Goal: Subscribe to service/newsletter

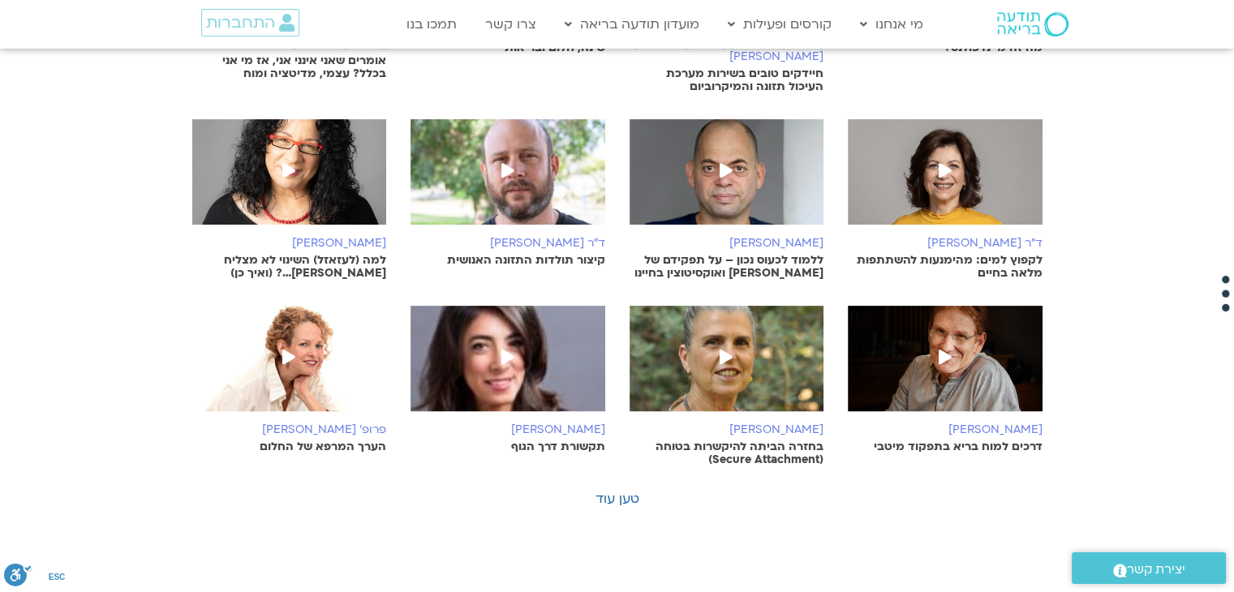
scroll to position [466, 0]
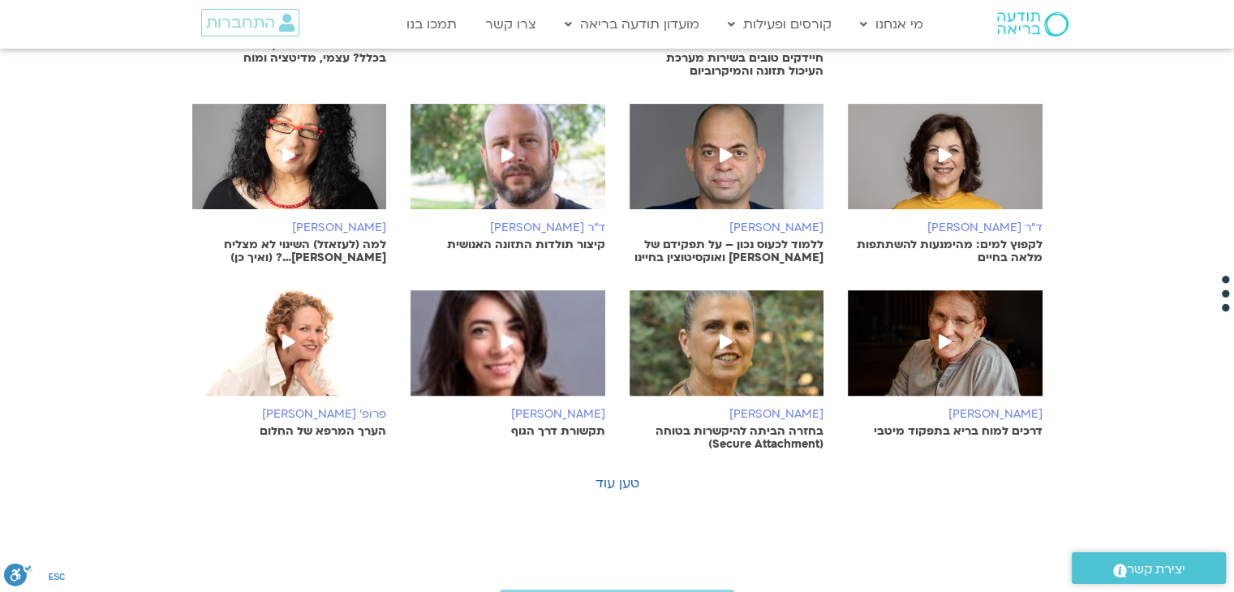
drag, startPoint x: 1245, startPoint y: 120, endPoint x: 1245, endPoint y: 294, distance: 173.6
click at [1234, 294] on html "דלג לתוכן Main Menu מי אנחנו מי אנחנו שאלות נפוצות מנחים ומנחות בתודעה בריאה מה…" at bounding box center [617, 295] width 1234 height 1523
click at [792, 387] on link "רות בן אשר בחזרה הביתה להיקשרות בטוחה (Secure Attachment)" at bounding box center [726, 370] width 195 height 161
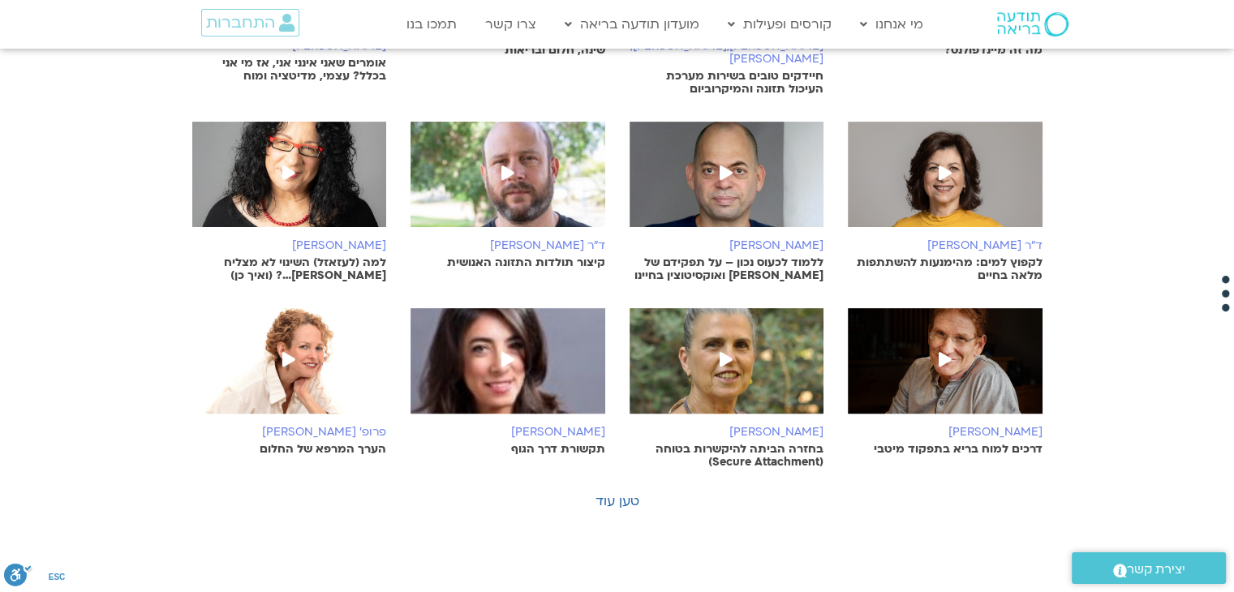
scroll to position [446, 0]
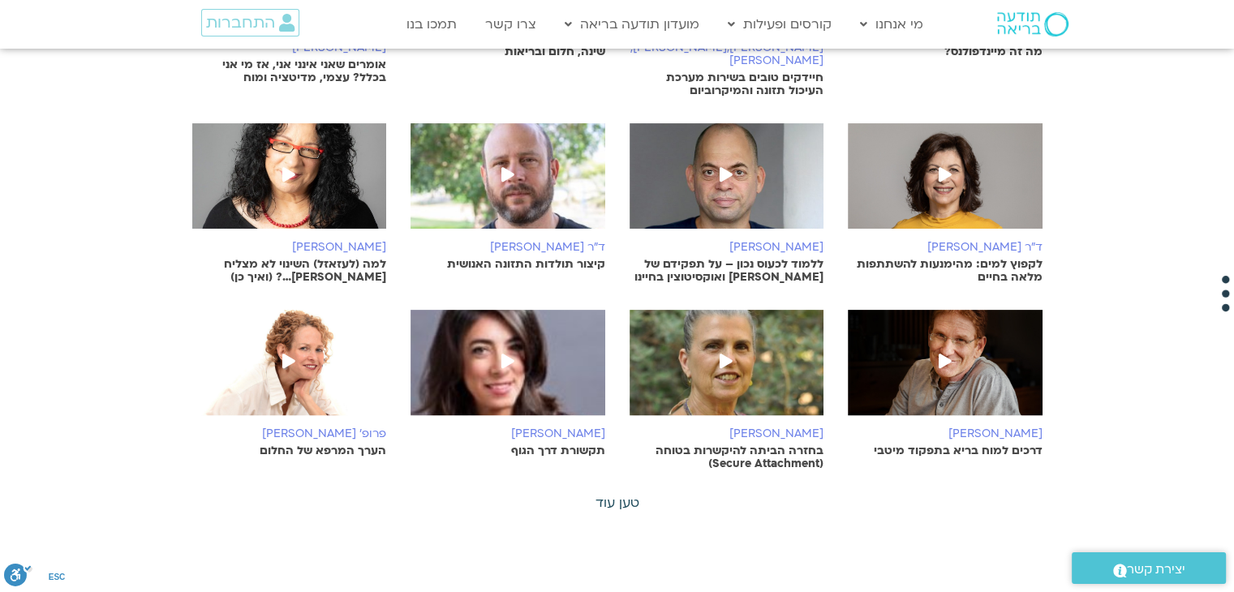
click at [626, 494] on link "טען עוד" at bounding box center [617, 503] width 44 height 18
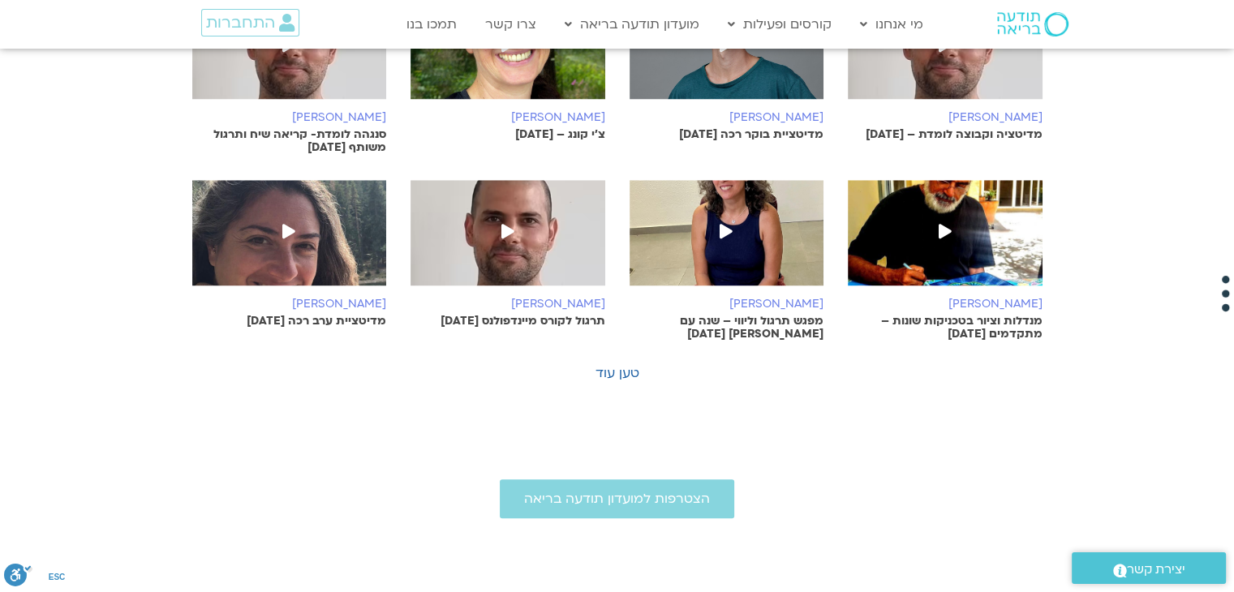
scroll to position [1144, 0]
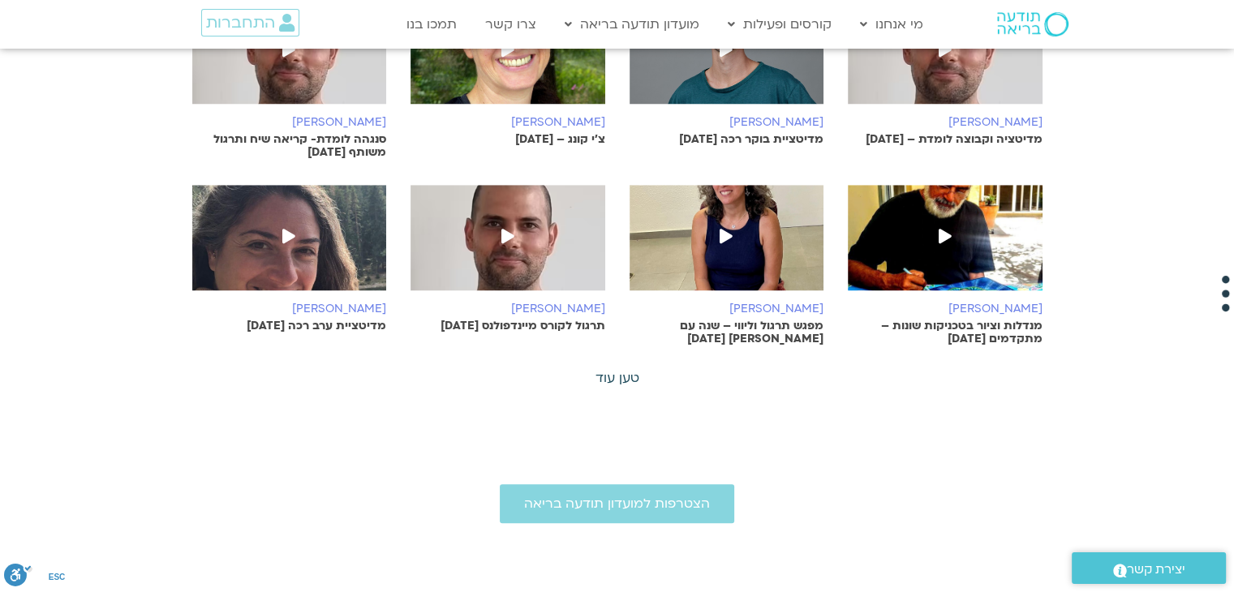
click at [612, 369] on link "טען עוד" at bounding box center [617, 378] width 44 height 18
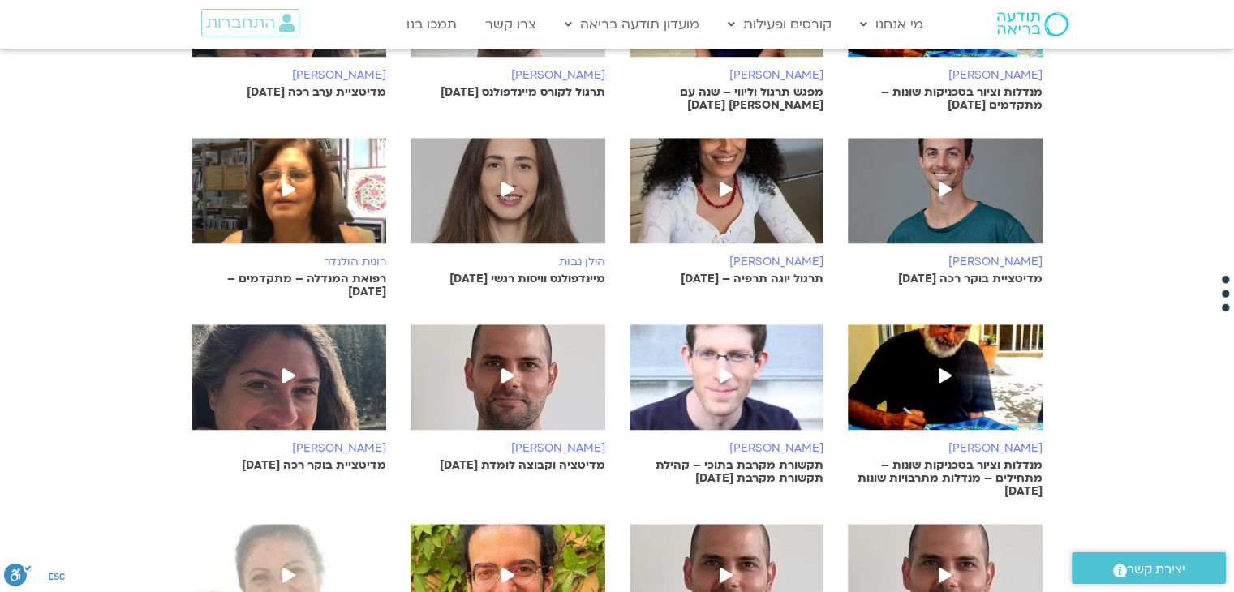
scroll to position [1328, 0]
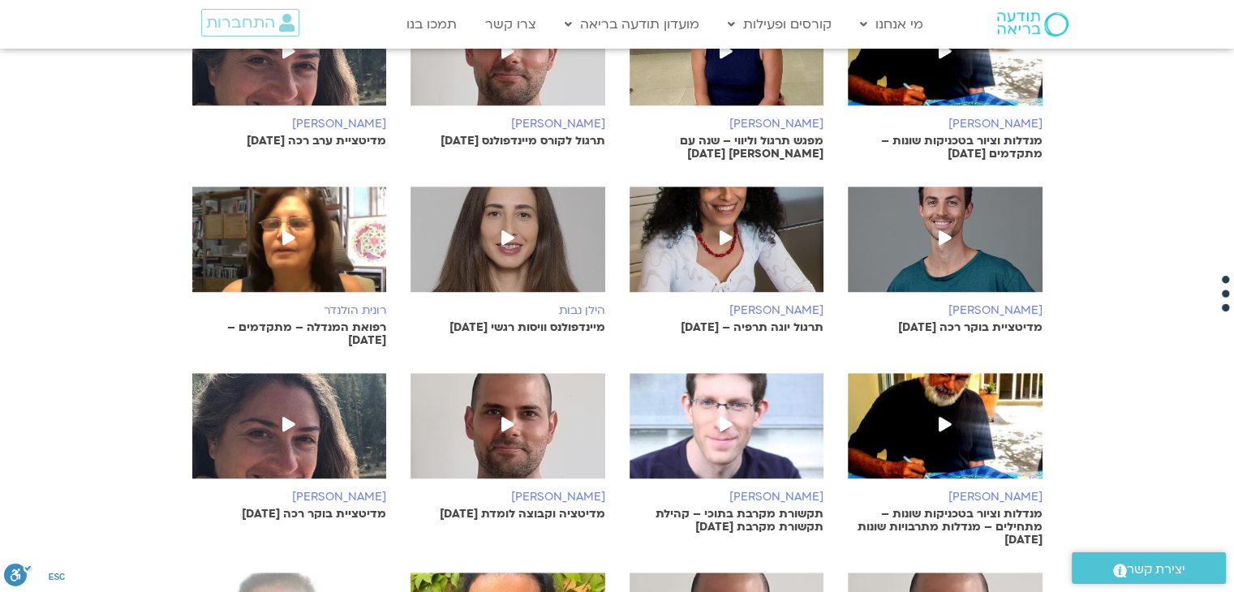
click at [786, 205] on img at bounding box center [726, 248] width 195 height 122
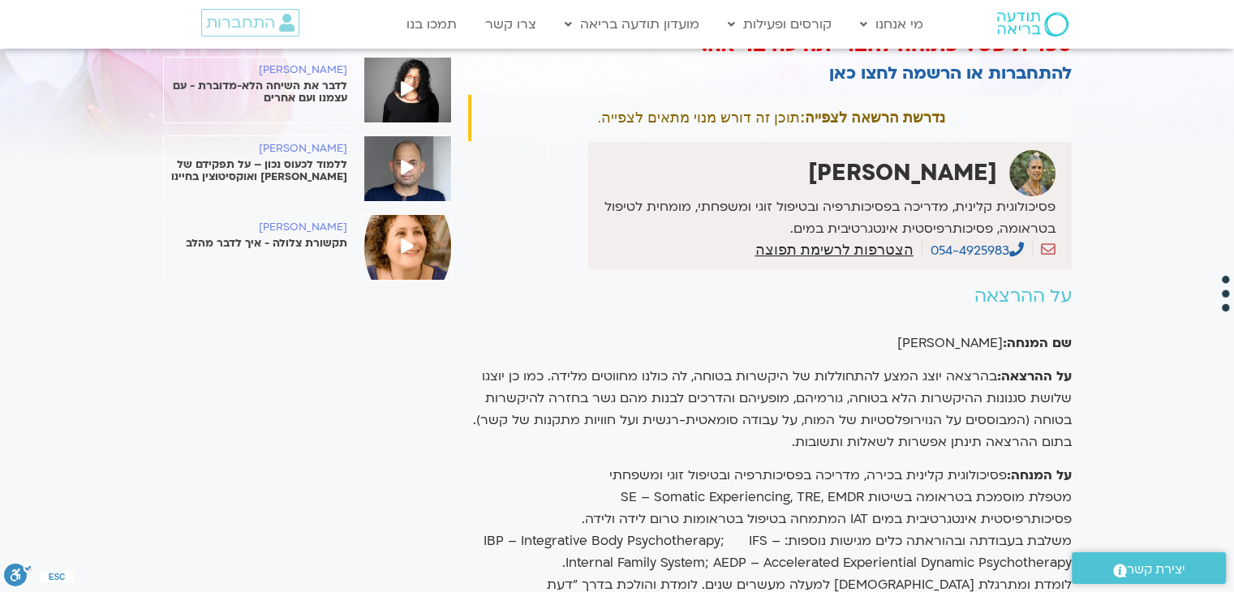
scroll to position [165, 0]
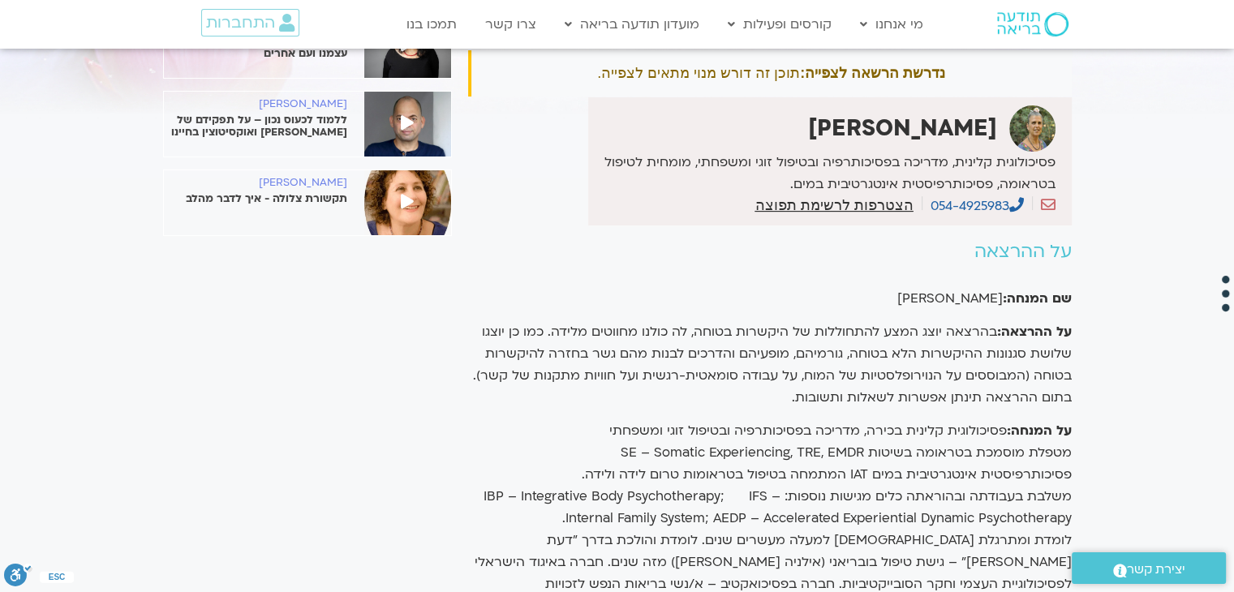
drag, startPoint x: 1245, startPoint y: 112, endPoint x: 1245, endPoint y: 174, distance: 62.4
click at [1234, 174] on html "דלג לתוכן Main Menu מי אנחנו מי אנחנו שאלות נפוצות מנחים ומנחות בתודעה בריאה מה…" at bounding box center [617, 591] width 1234 height 1513
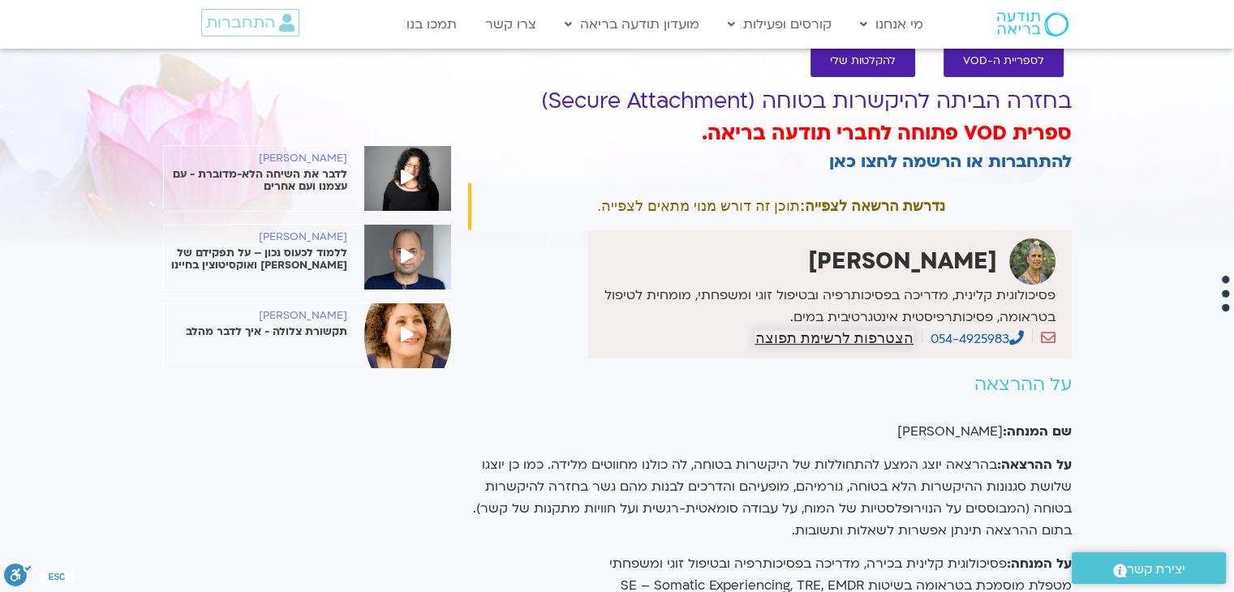
scroll to position [0, 0]
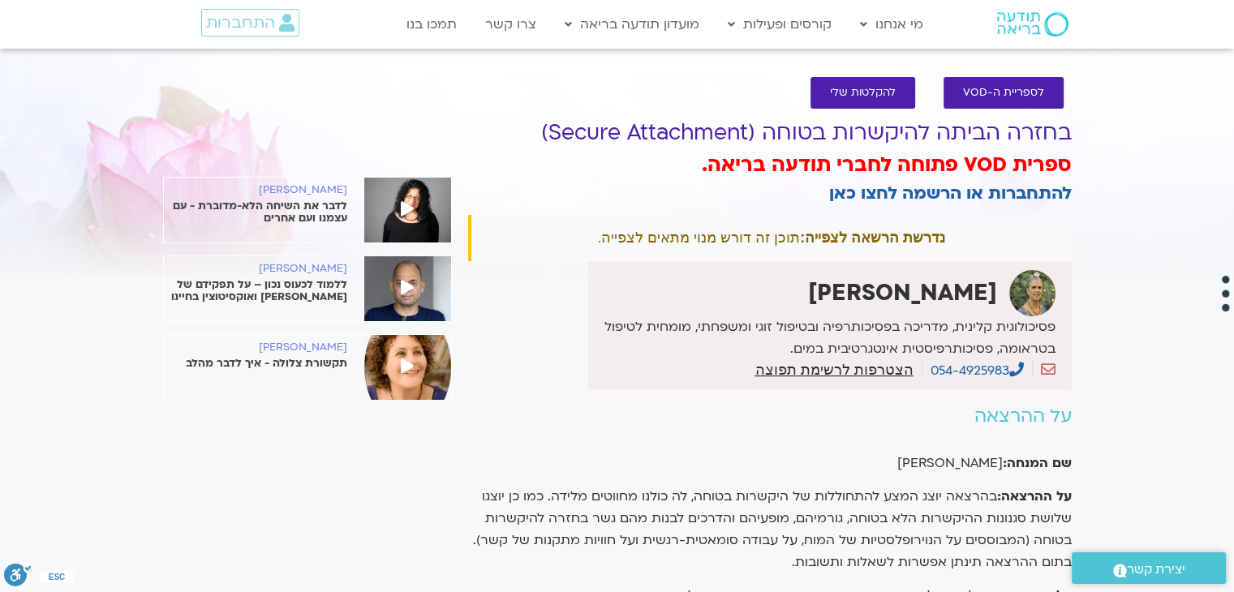
click at [880, 328] on p "פסיכולוגית קלינית, מדריכה בפסיכותרפיה ובטיפול זוגי ומשפחתי, מומחית לטיפול בטראו…" at bounding box center [823, 338] width 462 height 44
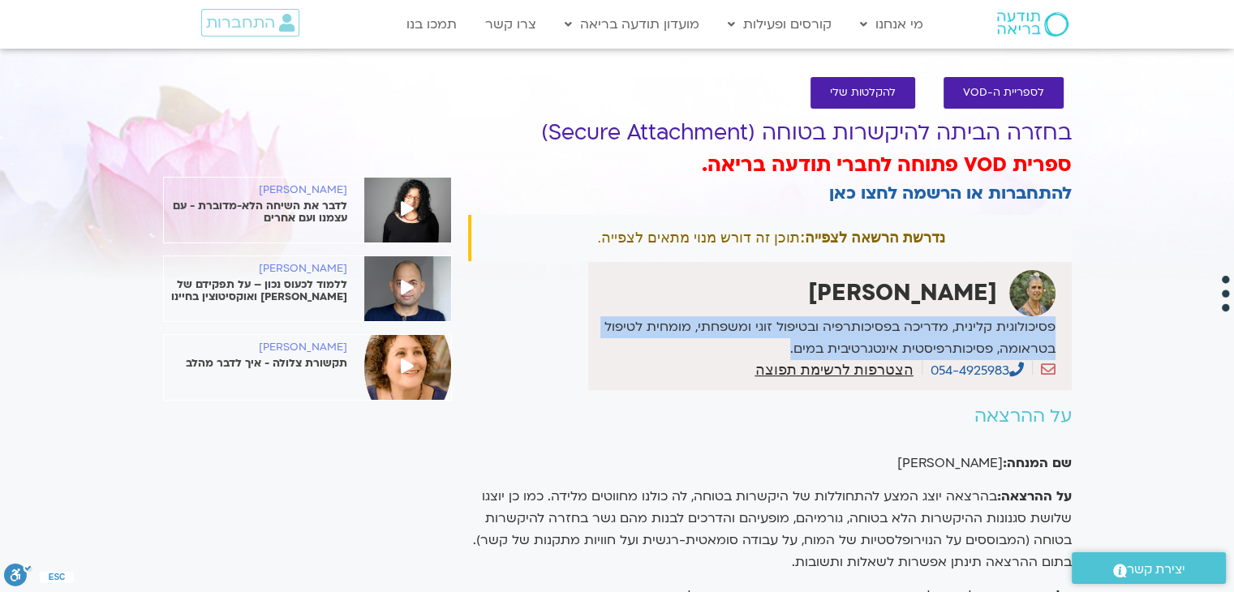
click at [880, 328] on p "פסיכולוגית קלינית, מדריכה בפסיכותרפיה ובטיפול זוגי ומשפחתי, מומחית לטיפול בטראו…" at bounding box center [823, 338] width 462 height 44
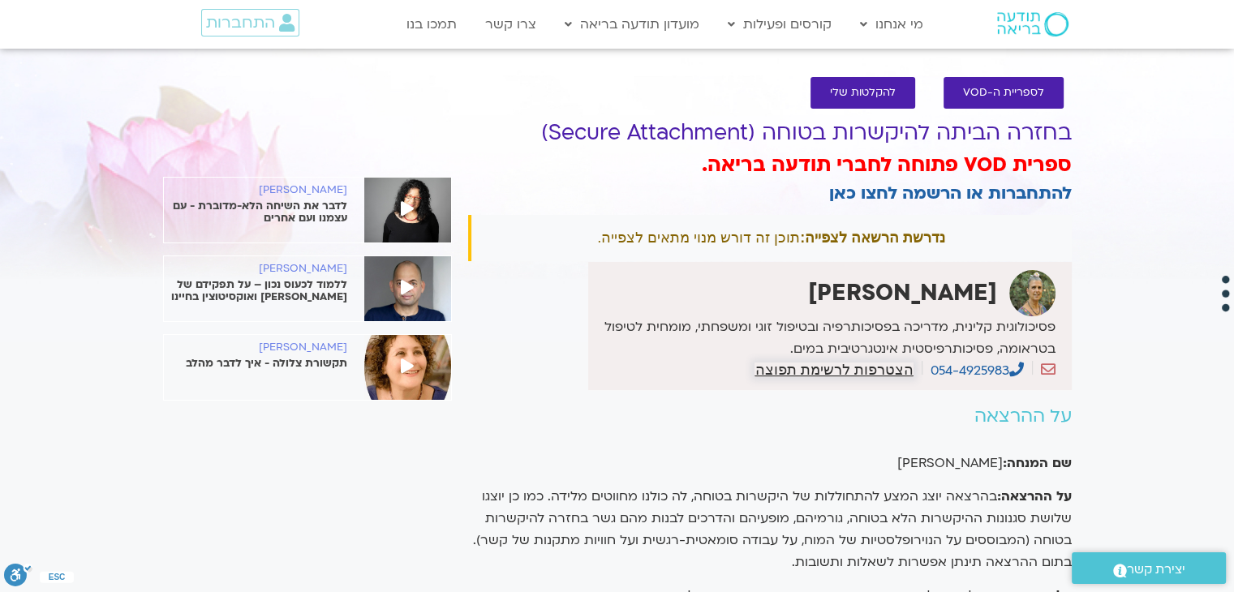
click at [848, 364] on span "הצטרפות לרשימת תפוצה" at bounding box center [833, 370] width 158 height 15
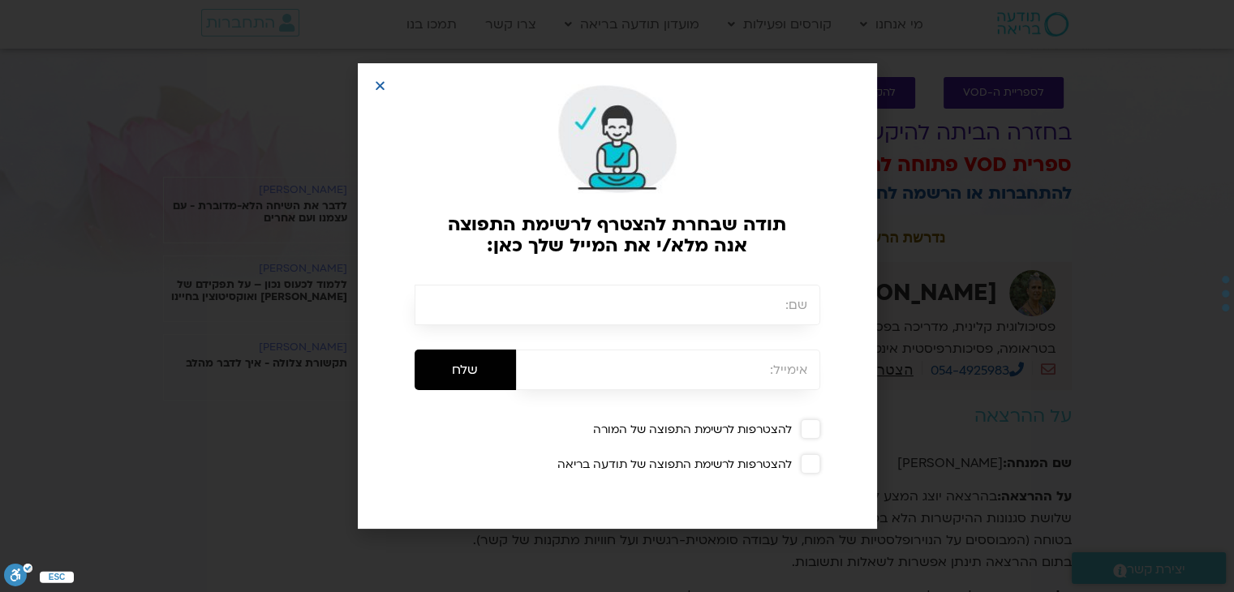
click at [815, 423] on span at bounding box center [809, 428] width 19 height 19
click at [779, 319] on input "text" at bounding box center [617, 305] width 406 height 41
click at [775, 314] on input "text" at bounding box center [617, 305] width 406 height 41
click at [736, 290] on input "text" at bounding box center [617, 305] width 406 height 41
click at [766, 384] on input "email" at bounding box center [668, 370] width 304 height 41
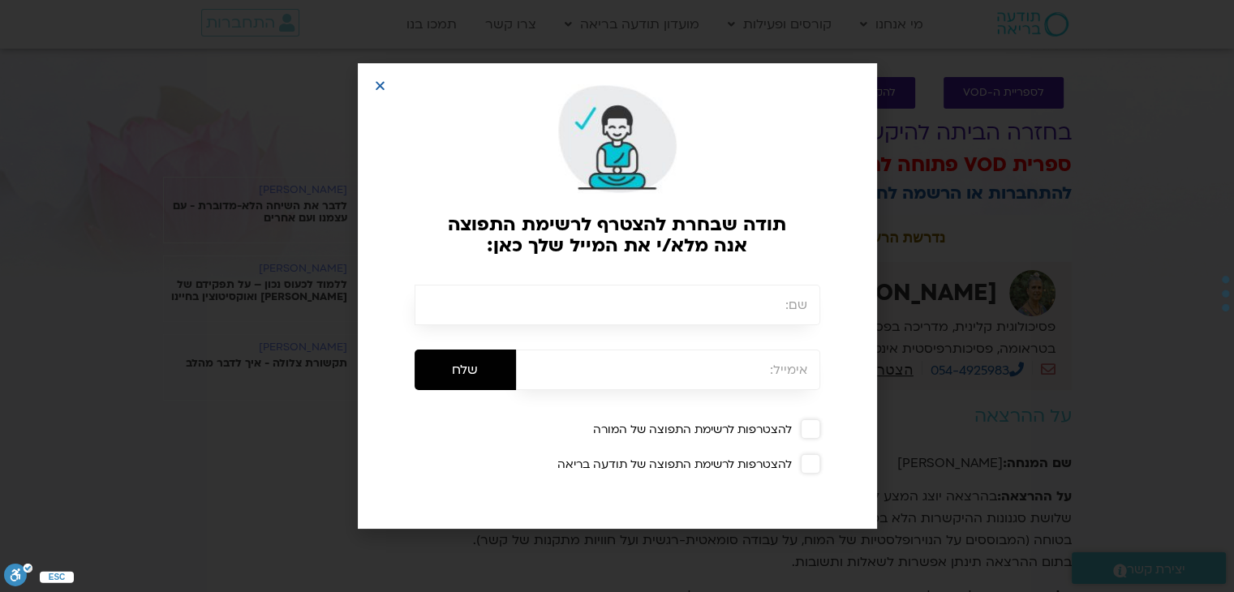
type input "s0548460875@gmail.com"
click at [724, 291] on input "text" at bounding box center [617, 305] width 406 height 41
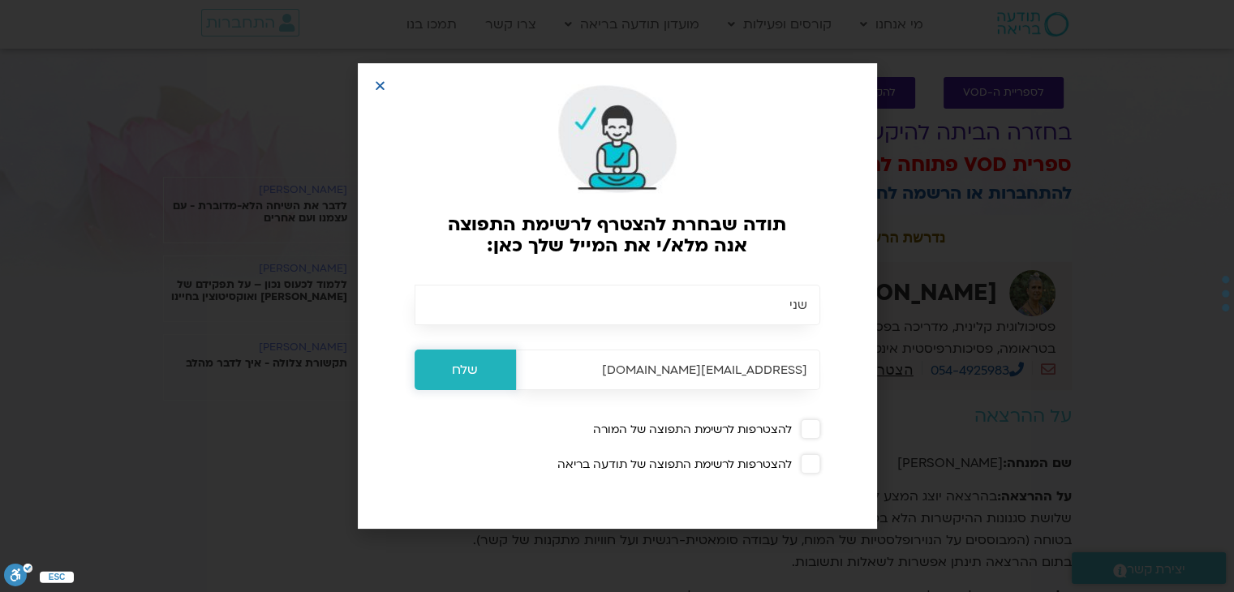
type input "שני"
click at [479, 368] on input "שלח" at bounding box center [464, 370] width 101 height 41
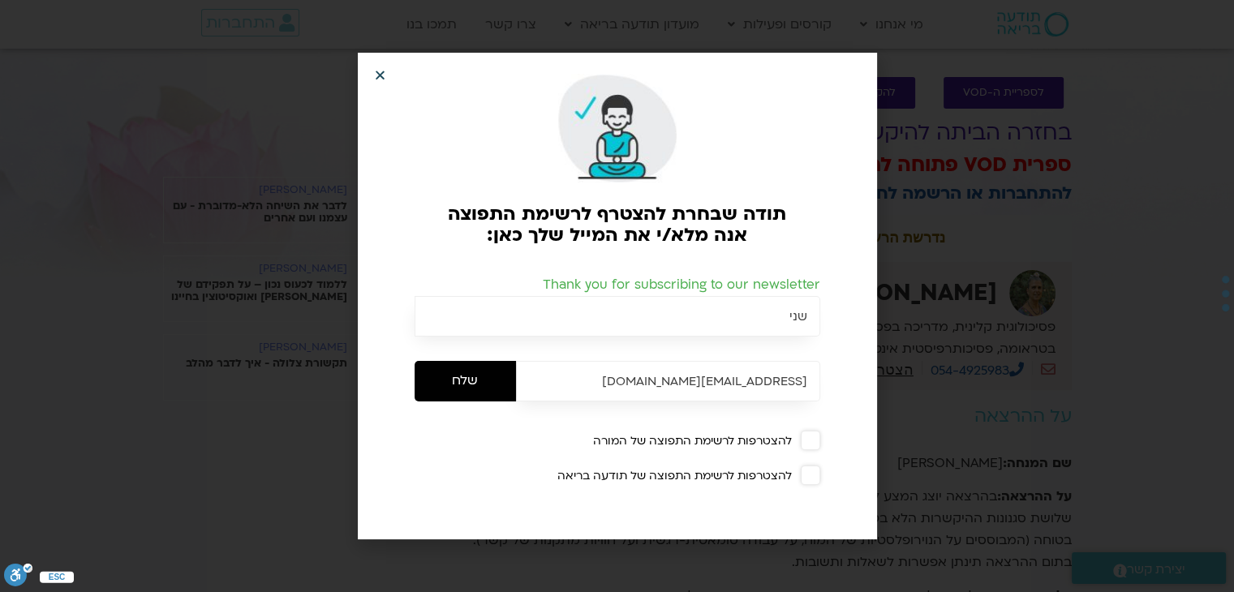
click at [379, 73] on icon "Close" at bounding box center [380, 75] width 12 height 12
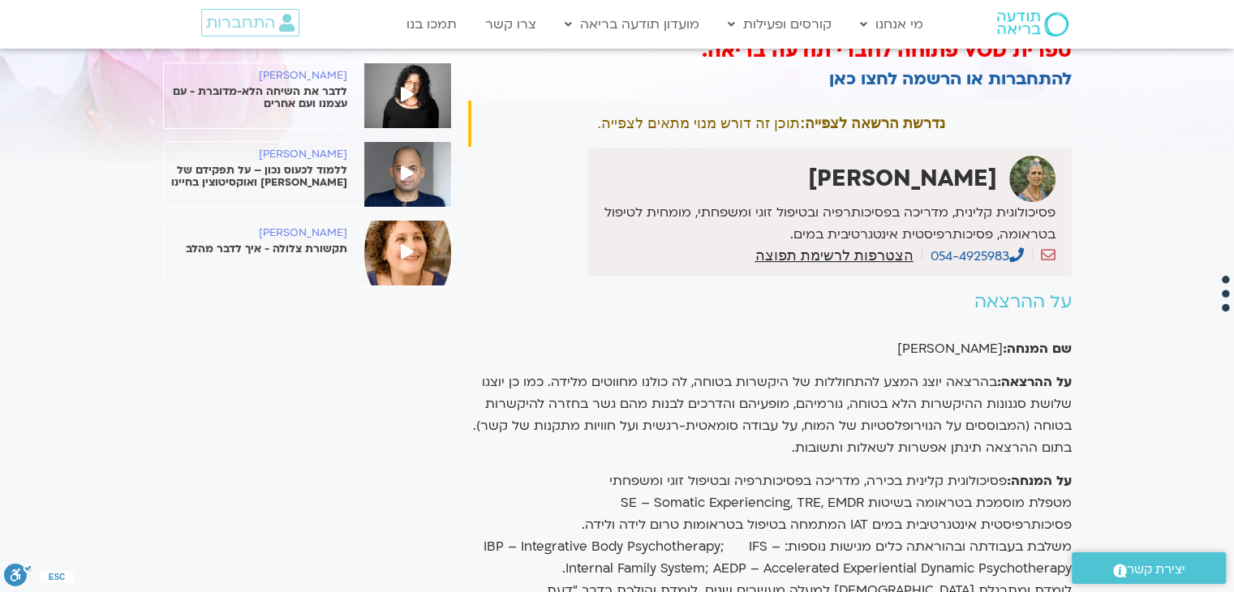
scroll to position [118, 0]
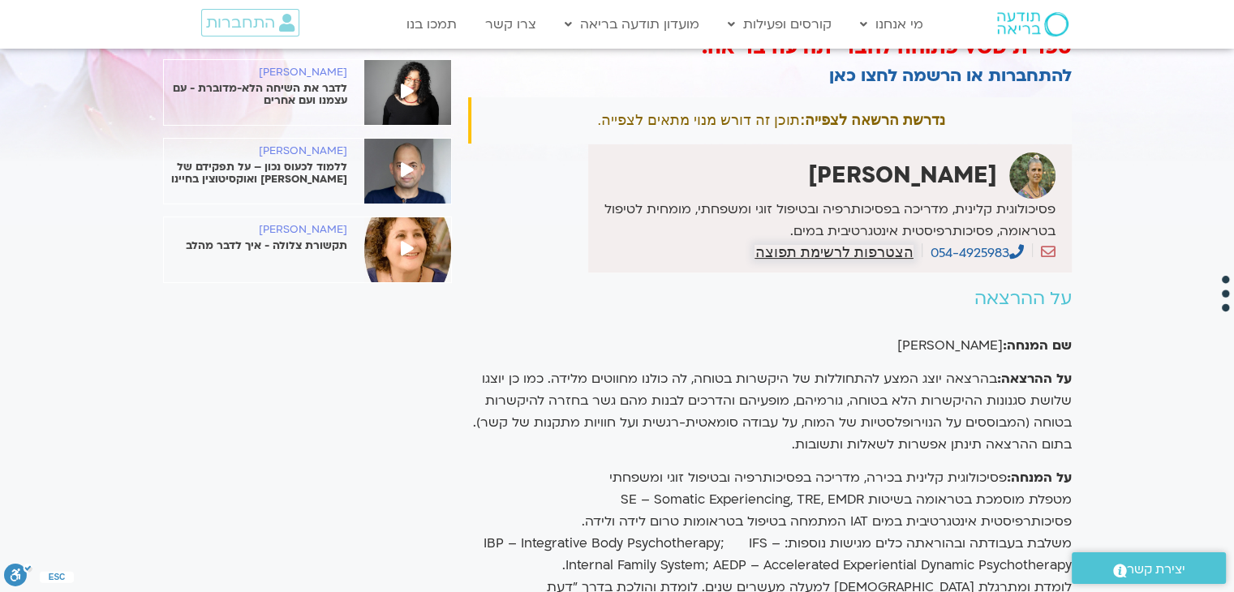
click at [863, 253] on span "הצטרפות לרשימת תפוצה" at bounding box center [833, 252] width 158 height 15
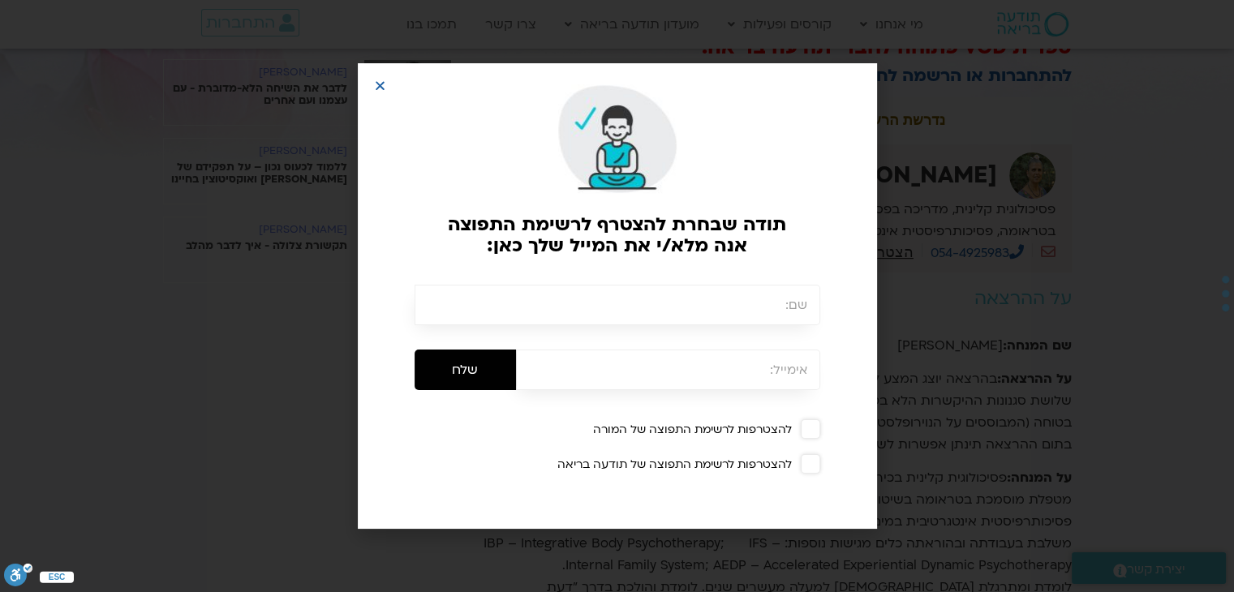
click at [371, 86] on div at bounding box center [617, 132] width 503 height 122
click at [380, 84] on icon "Close" at bounding box center [380, 85] width 12 height 12
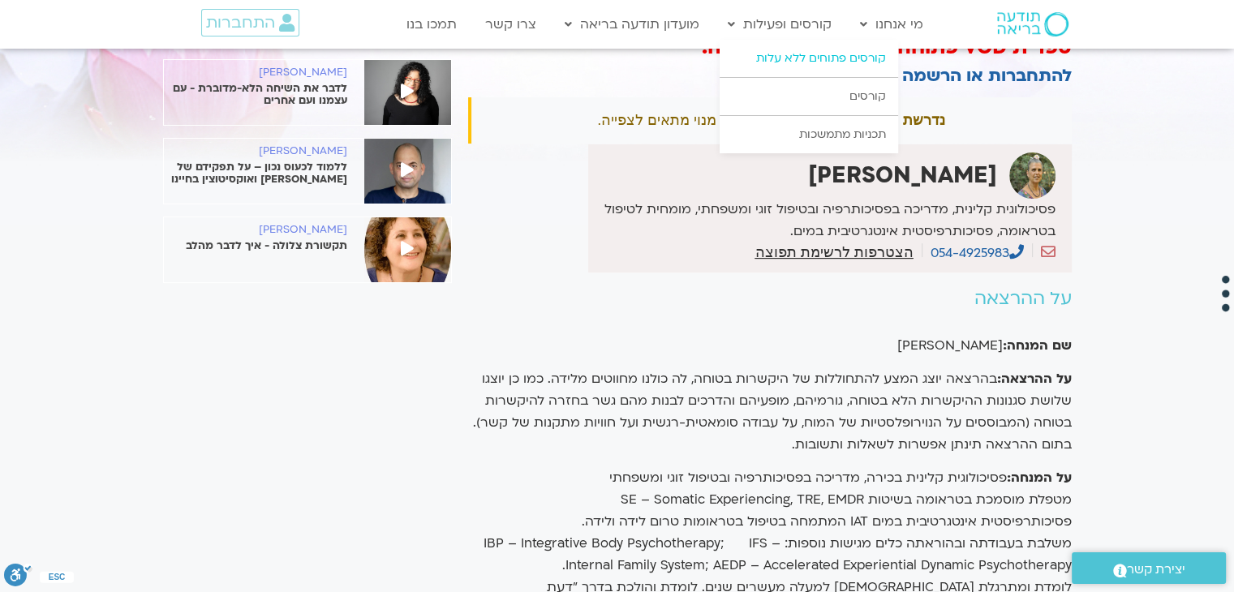
click at [828, 73] on link "קורסים פתוחים ללא עלות" at bounding box center [808, 58] width 178 height 37
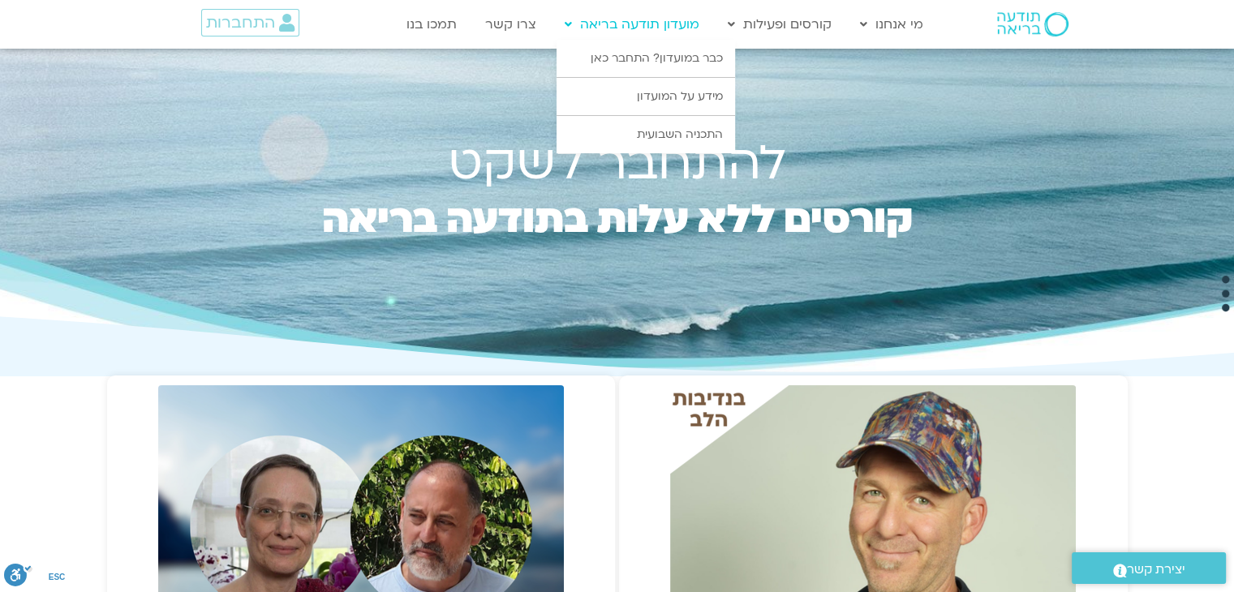
click at [624, 32] on link "מועדון תודעה בריאה" at bounding box center [631, 24] width 151 height 31
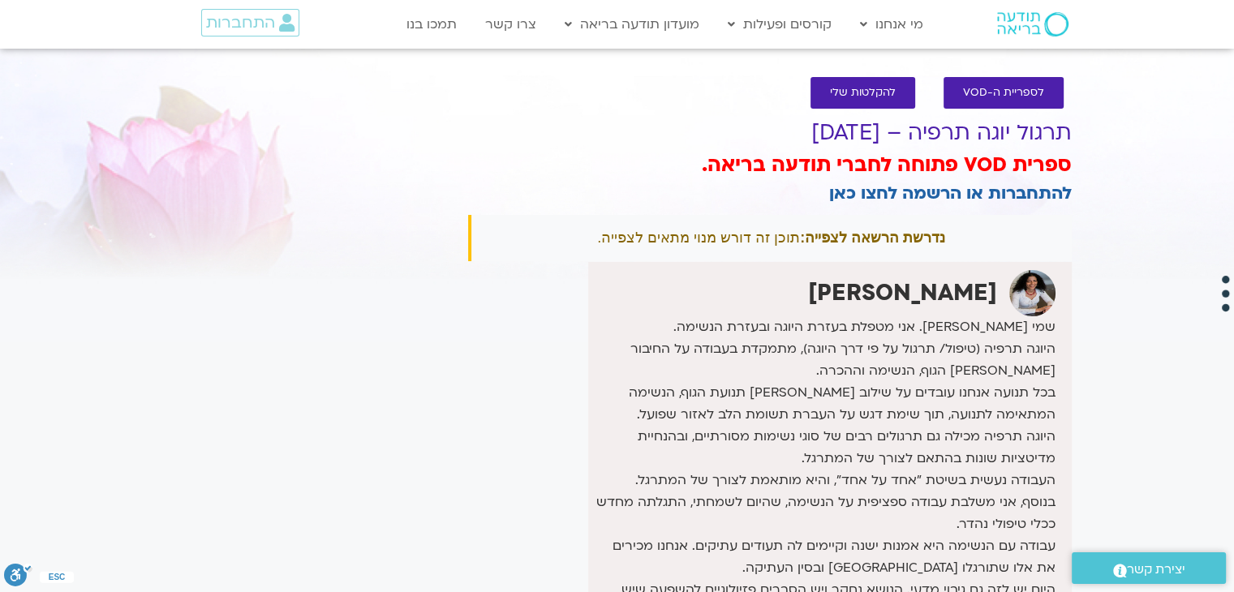
click at [694, 234] on div "נדרשת הרשאה לצפייה: תוכן זה דורש מנוי מתאים לצפייה." at bounding box center [769, 238] width 603 height 46
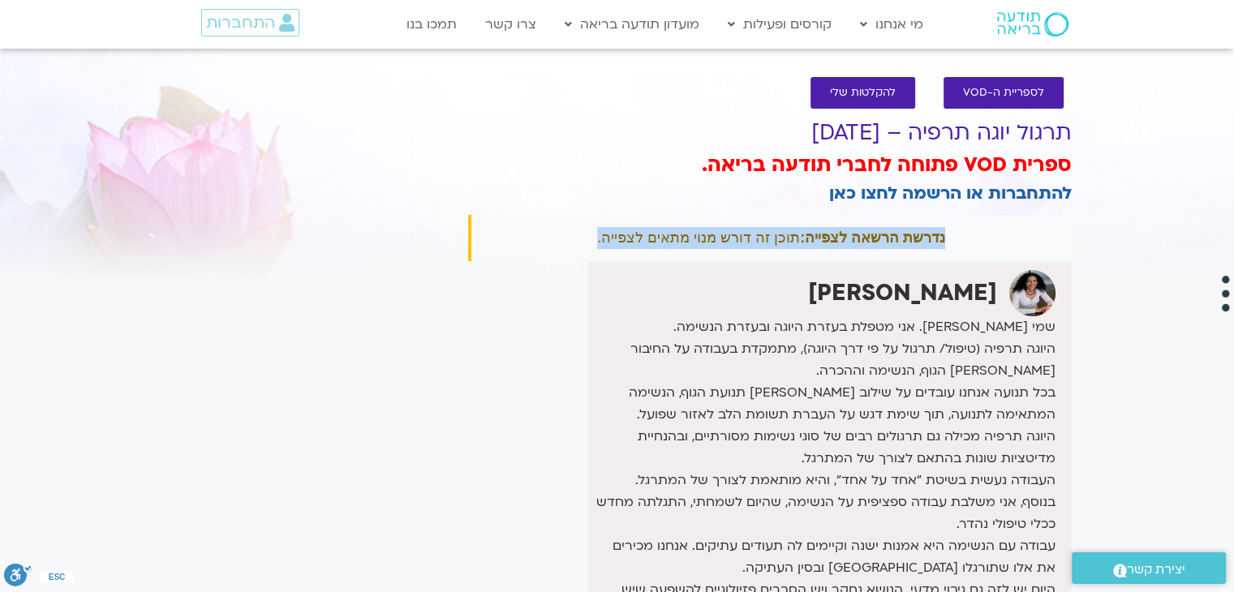
click at [694, 234] on div "נדרשת הרשאה לצפייה: תוכן זה דורש מנוי מתאים לצפייה." at bounding box center [769, 238] width 603 height 46
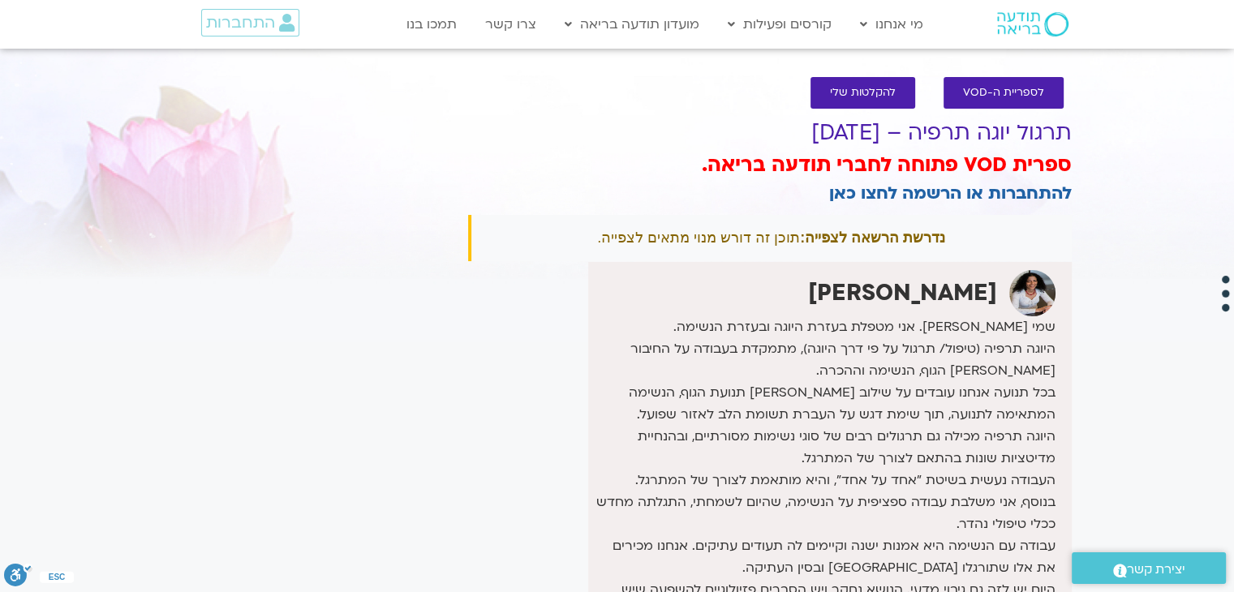
click at [709, 202] on div "ספרית VOD פתוחה לחברי תודעה בריאה. להתחברות או הרשמה לחצו כאן" at bounding box center [769, 180] width 603 height 57
click at [876, 87] on span "להקלטות שלי" at bounding box center [863, 93] width 66 height 12
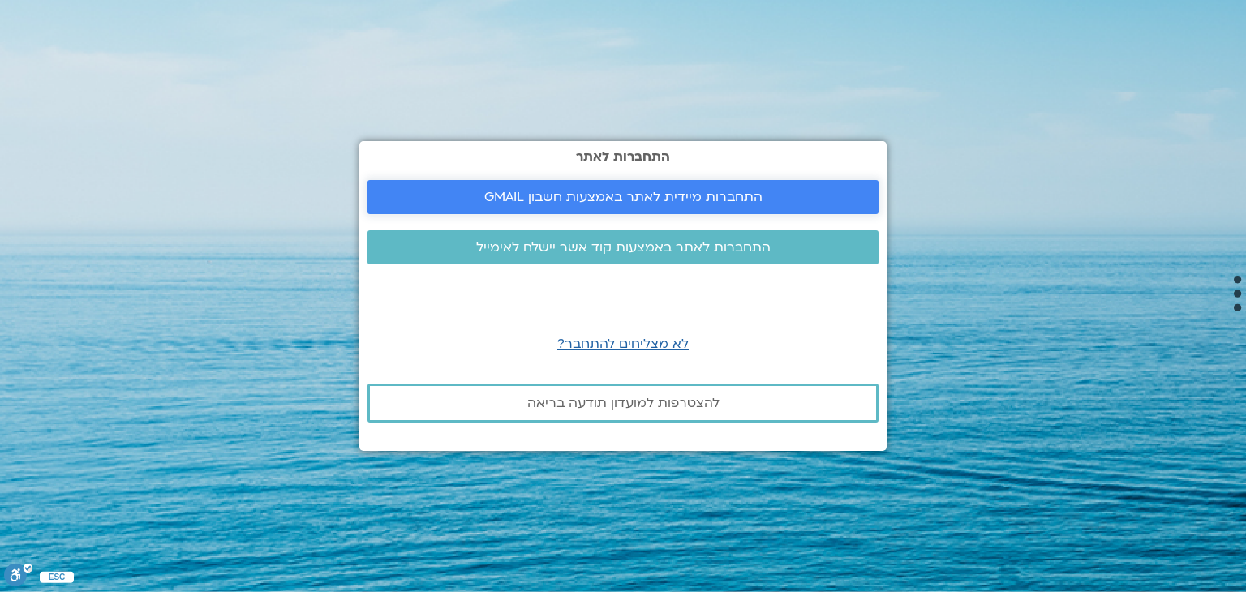
click at [646, 199] on span "התחברות מיידית לאתר באמצעות חשבון GMAIL" at bounding box center [623, 197] width 278 height 15
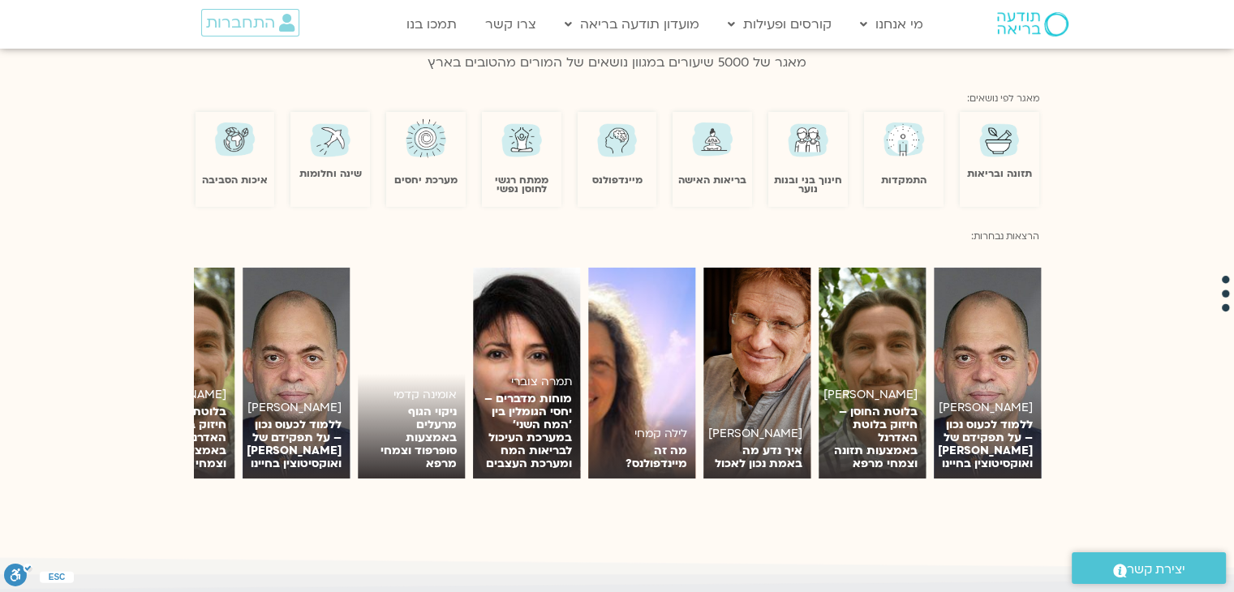
scroll to position [1377, 0]
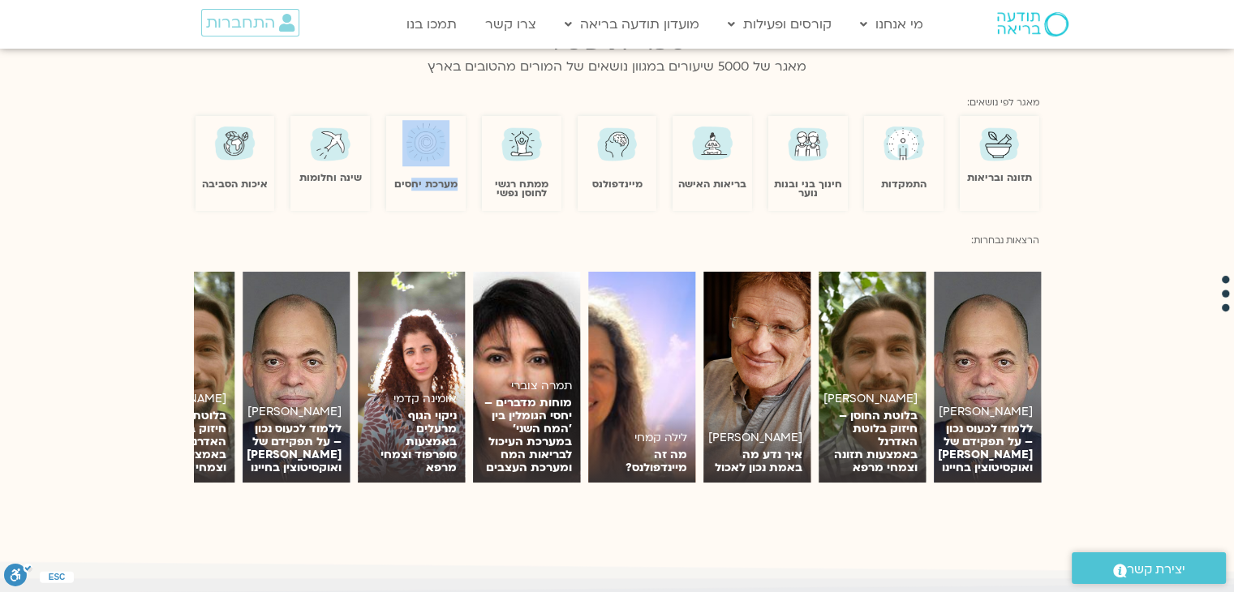
drag, startPoint x: 453, startPoint y: 152, endPoint x: 413, endPoint y: 165, distance: 41.6
click at [413, 165] on div "מערכת יחסים" at bounding box center [425, 155] width 79 height 70
click at [419, 178] on link "מערכת יחסים" at bounding box center [425, 184] width 63 height 13
click at [702, 178] on link "בריאות האישה" at bounding box center [712, 184] width 68 height 13
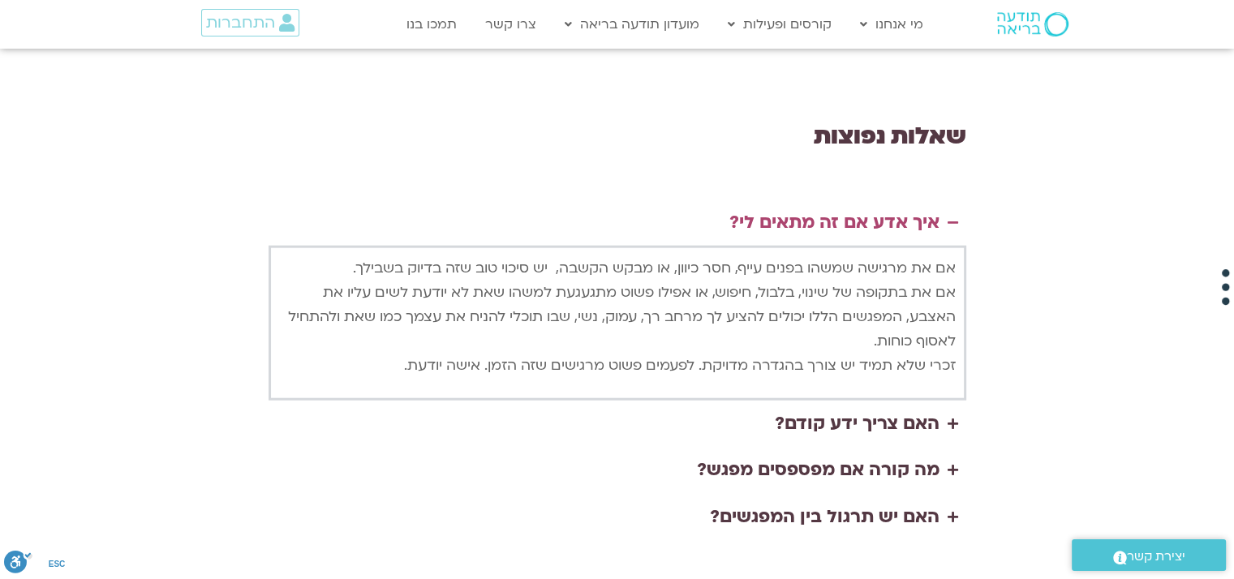
scroll to position [3859, 0]
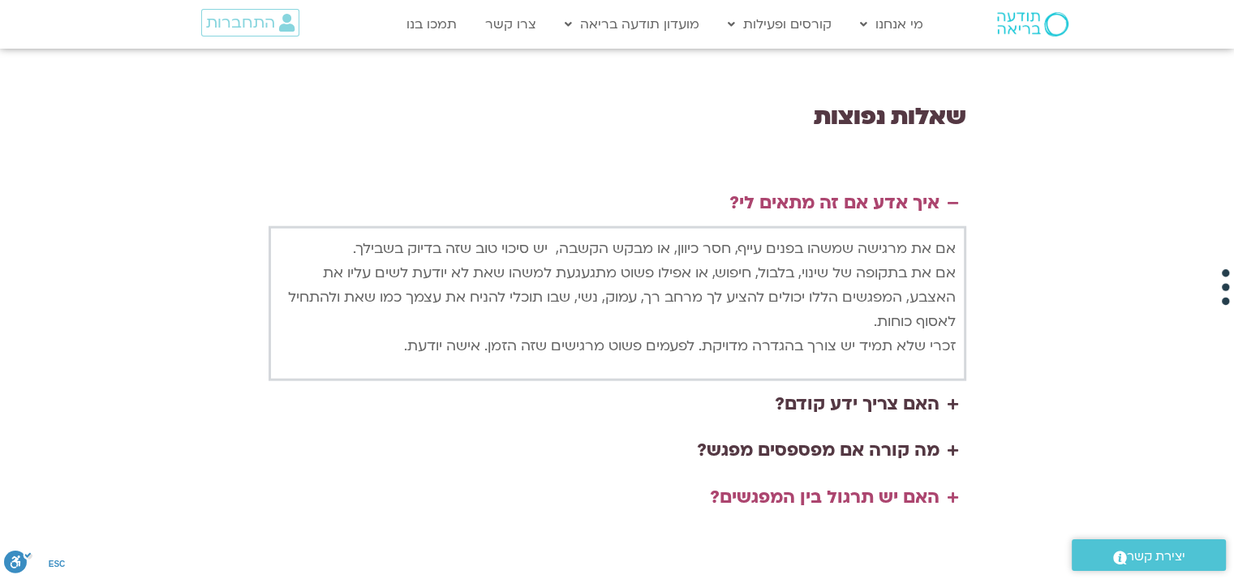
click at [860, 483] on div "האם יש תרגול בין המפגשים?" at bounding box center [825, 498] width 230 height 31
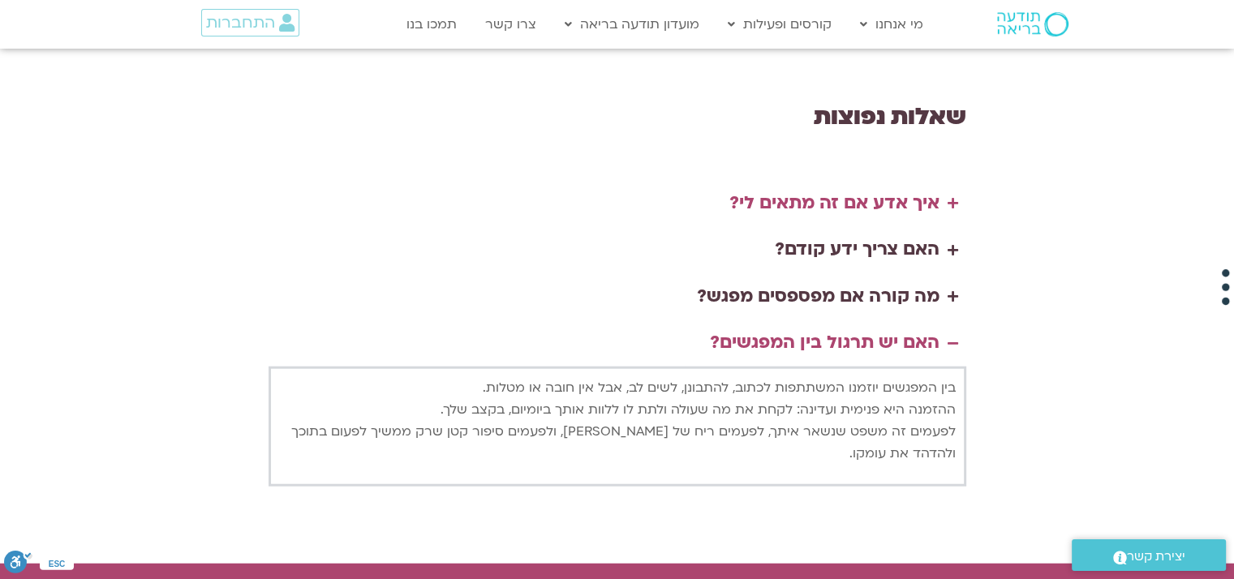
click at [901, 188] on div "איך אדע אם זה מתאים לי?" at bounding box center [834, 203] width 210 height 31
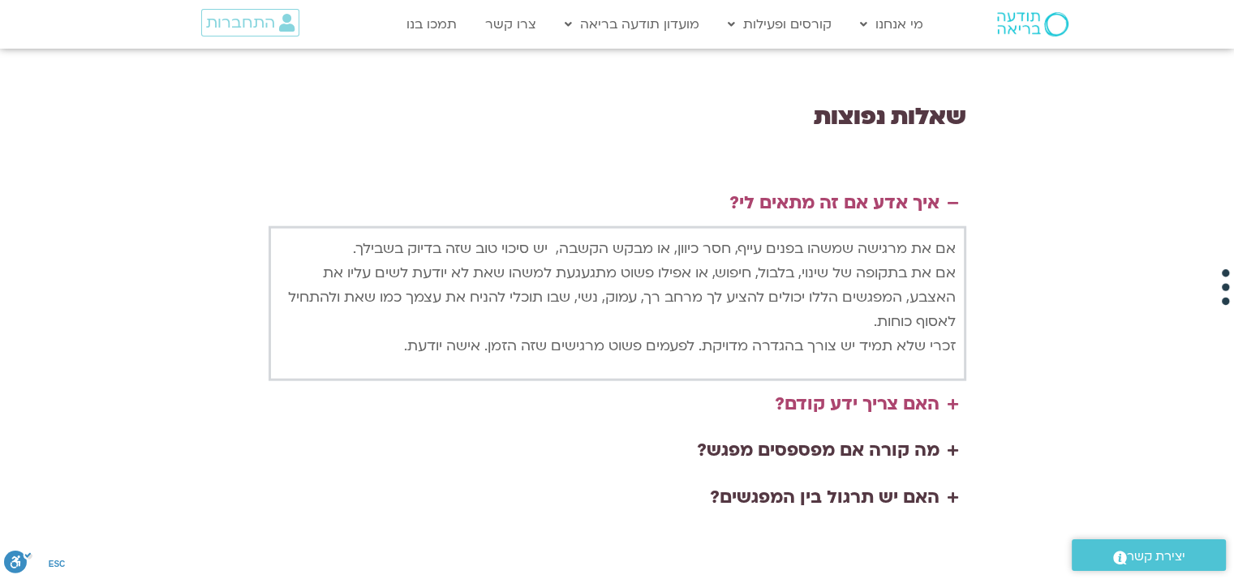
click at [845, 389] on div "האם צריך ידע קודם?" at bounding box center [857, 404] width 165 height 31
click at [845, 264] on div "איך אדע אם זה מתאים לי? אם את מרגישה שמשהו בפנים עייף, חסר כיוון, או מבקש הקשבה…" at bounding box center [616, 350] width 697 height 341
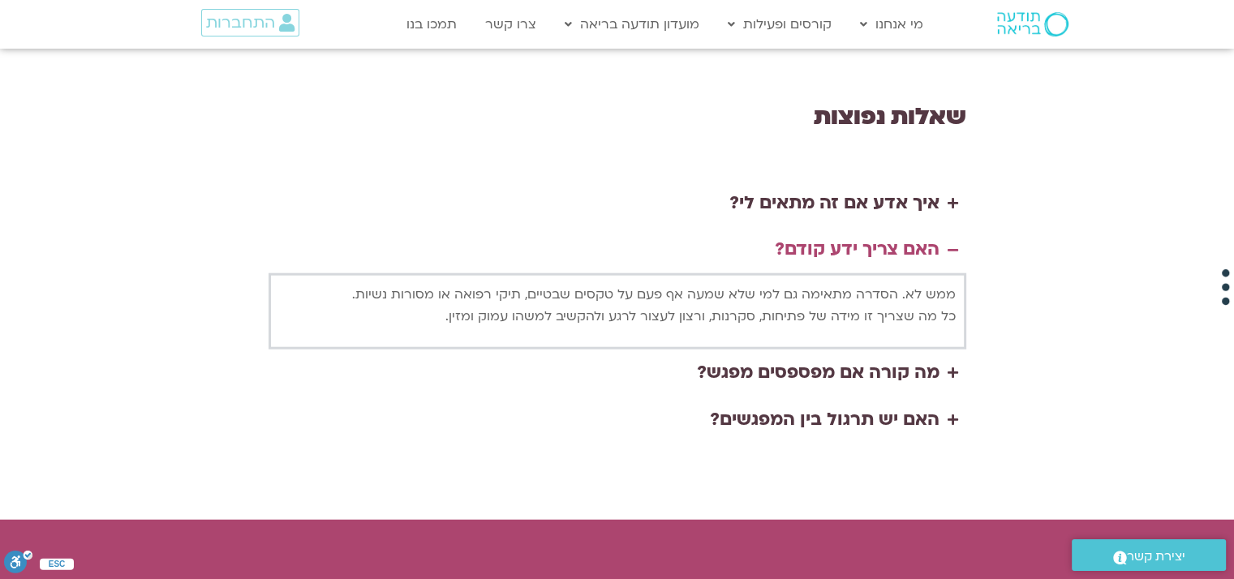
click at [998, 163] on div "שאלות נפוצות איך אדע אם זה מתאים לי? אם את מרגישה שמשהו בפנים עייף, חסר כיוון, …" at bounding box center [617, 303] width 1234 height 431
click at [877, 358] on div "מה קורה אם מפספסים מפגש?" at bounding box center [818, 373] width 242 height 31
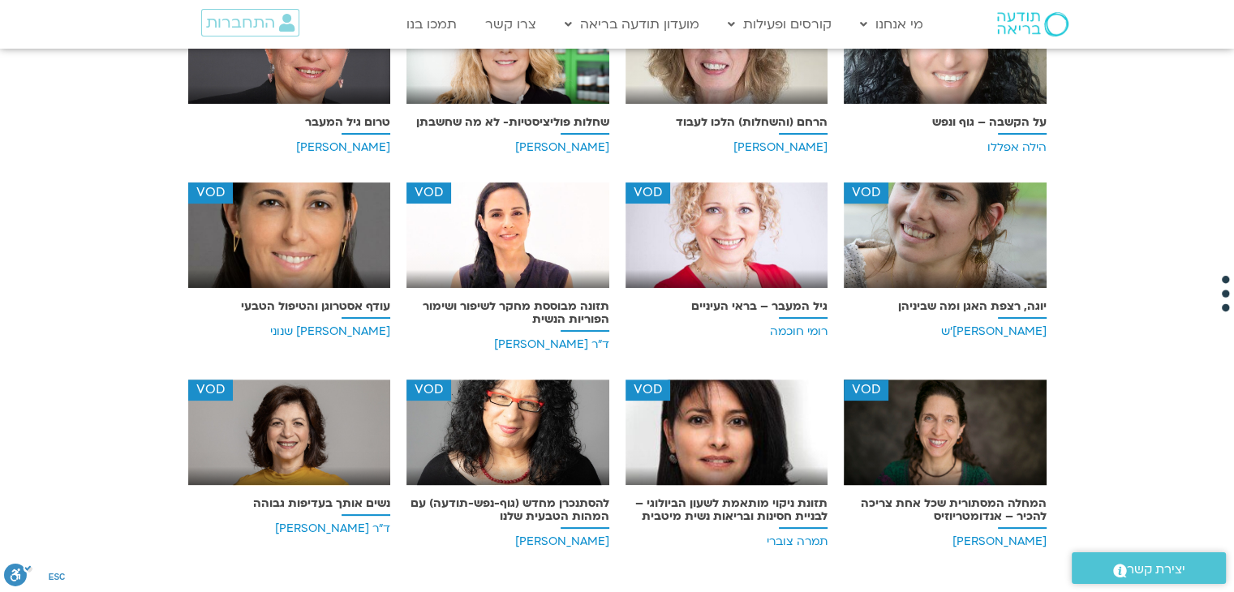
scroll to position [389, 0]
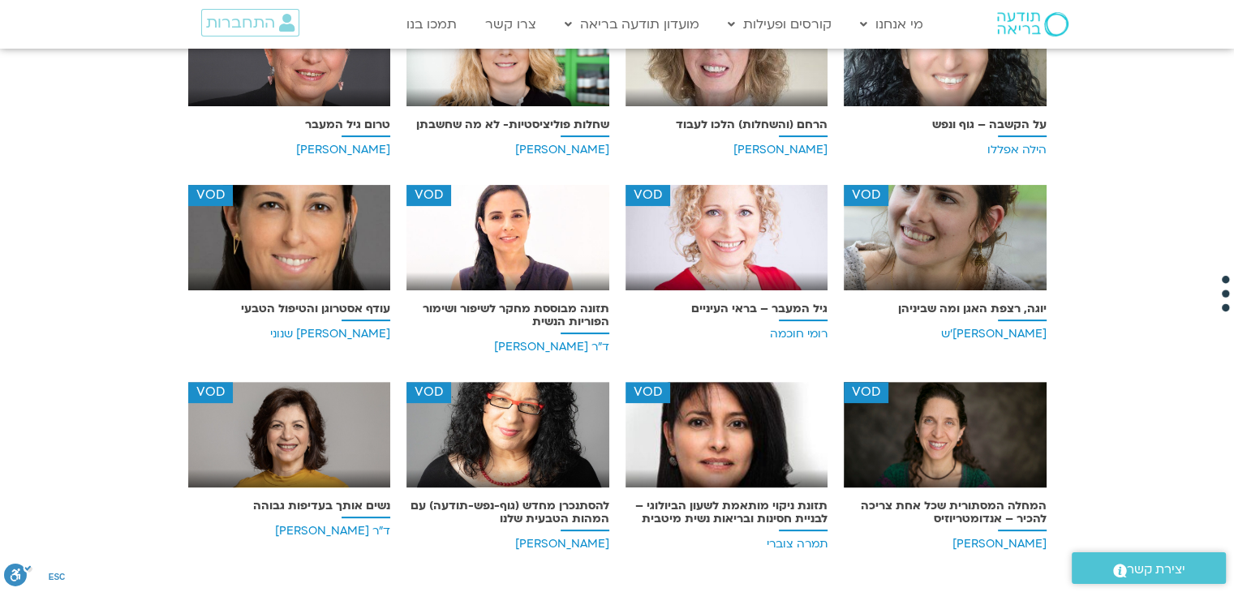
click at [1024, 329] on h6 "[PERSON_NAME]'ש" at bounding box center [944, 334] width 203 height 13
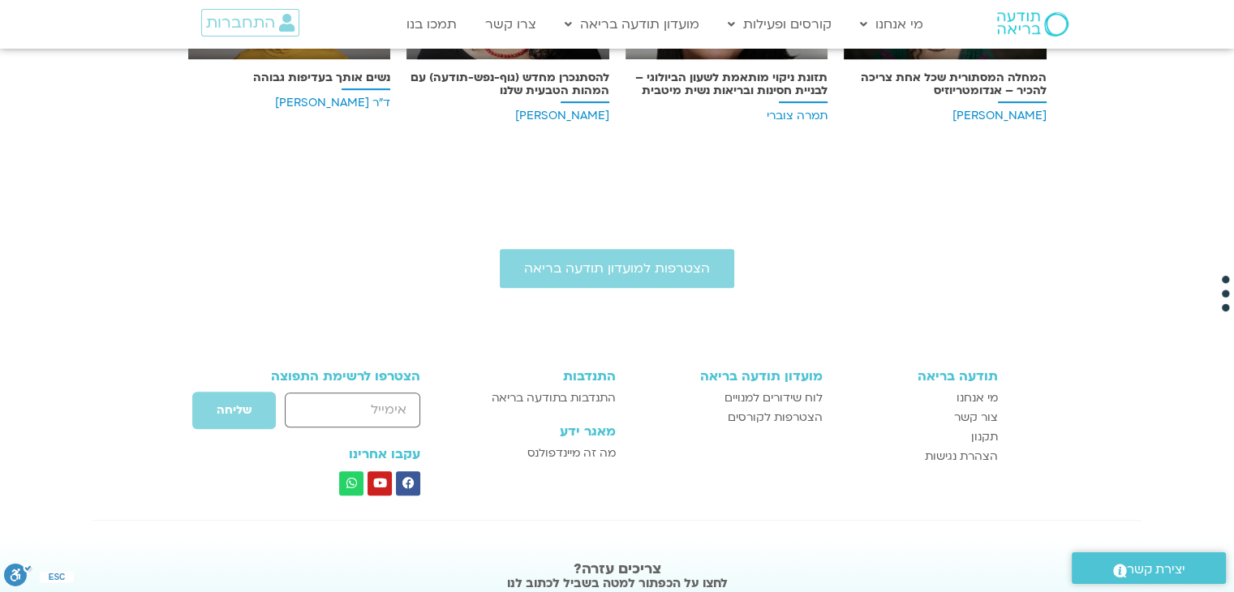
scroll to position [601, 0]
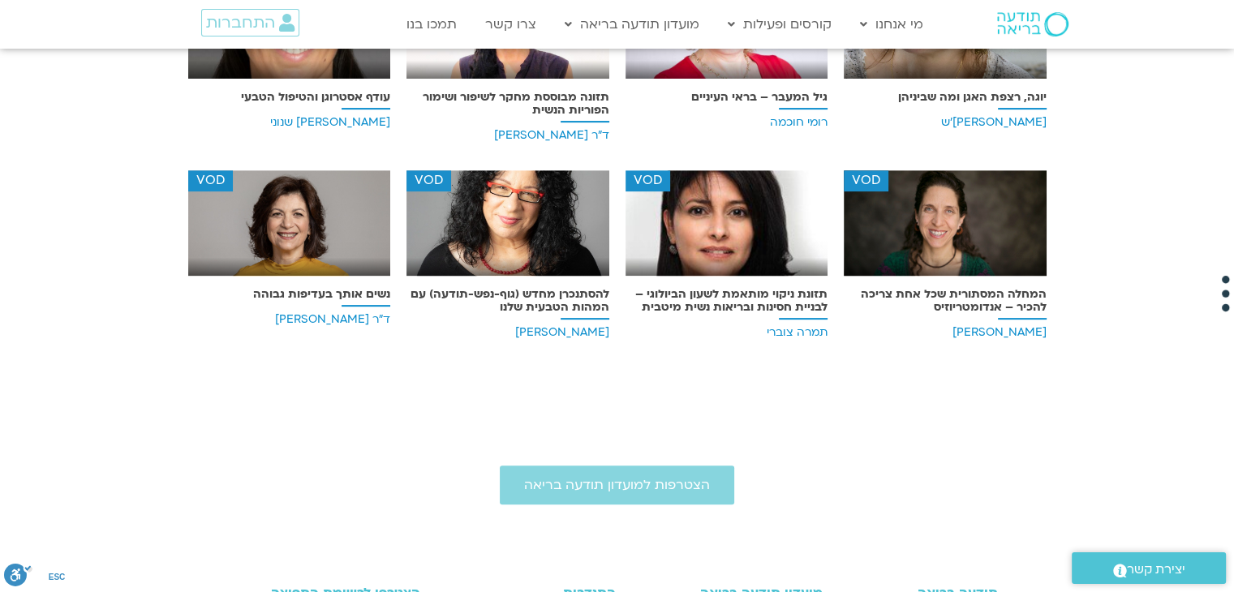
click at [584, 328] on h6 "ארנינה קשתן" at bounding box center [507, 332] width 203 height 13
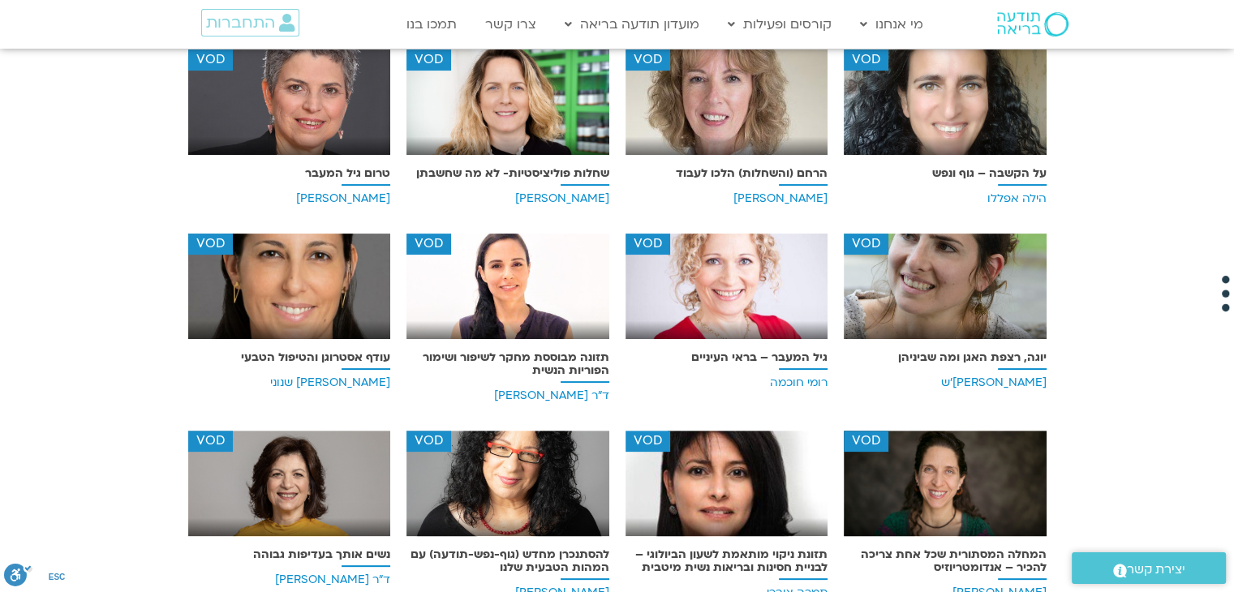
scroll to position [240, 0]
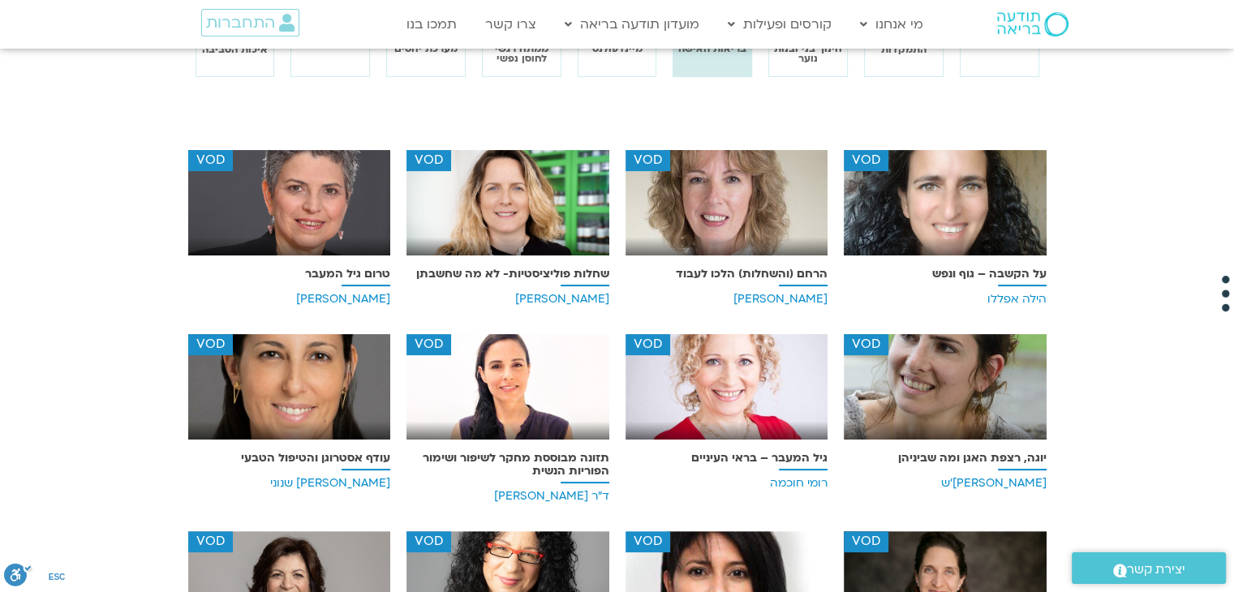
click at [356, 296] on h6 "דיאנה פינברג" at bounding box center [289, 299] width 203 height 13
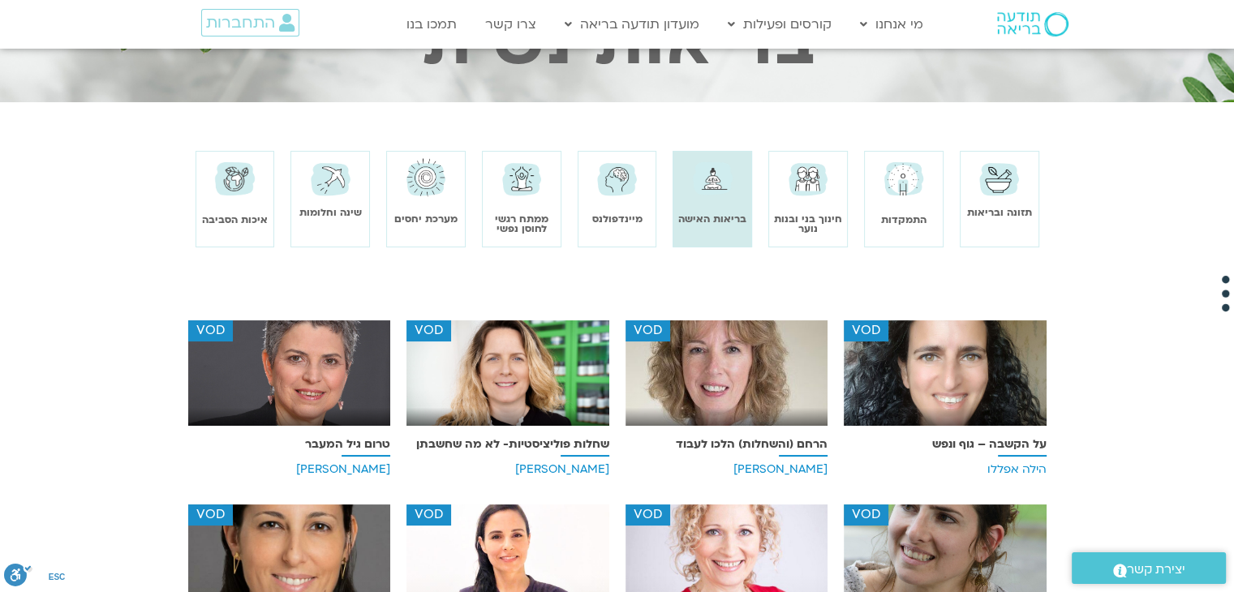
scroll to position [0, 0]
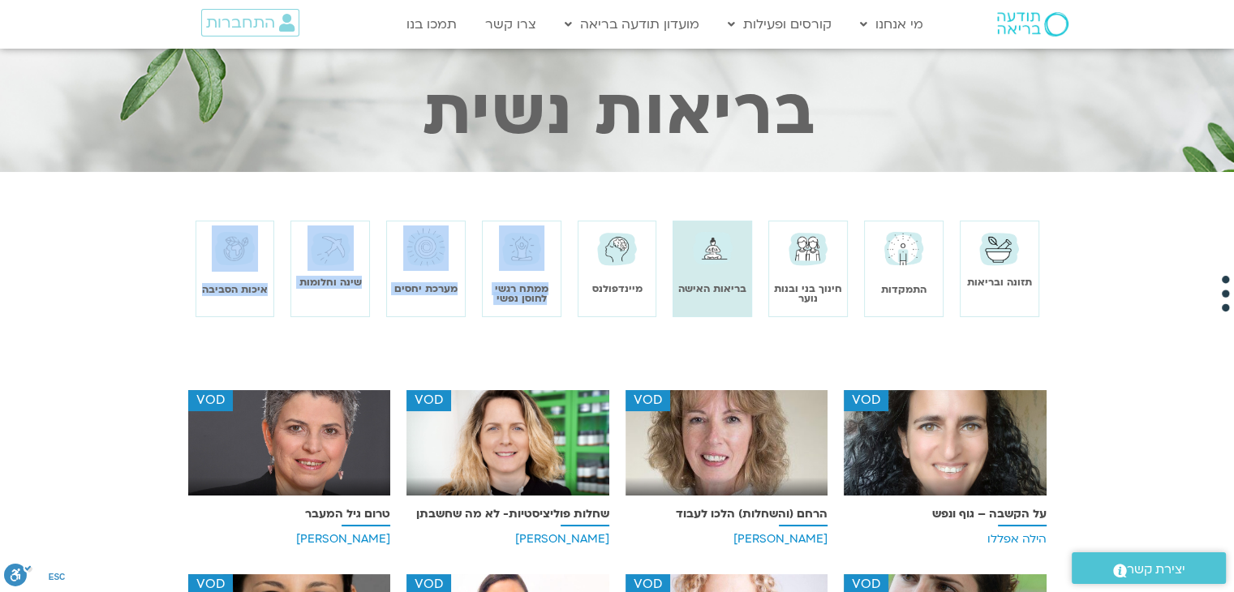
drag, startPoint x: 517, startPoint y: 274, endPoint x: 993, endPoint y: 285, distance: 476.2
click at [993, 285] on div "בריאות נשית תזונה ובריאות התמקדות חינוך בני ובנות נוער בריאות האישה מיינדפולנס …" at bounding box center [617, 513] width 1234 height 928
click at [999, 244] on img at bounding box center [999, 247] width 46 height 45
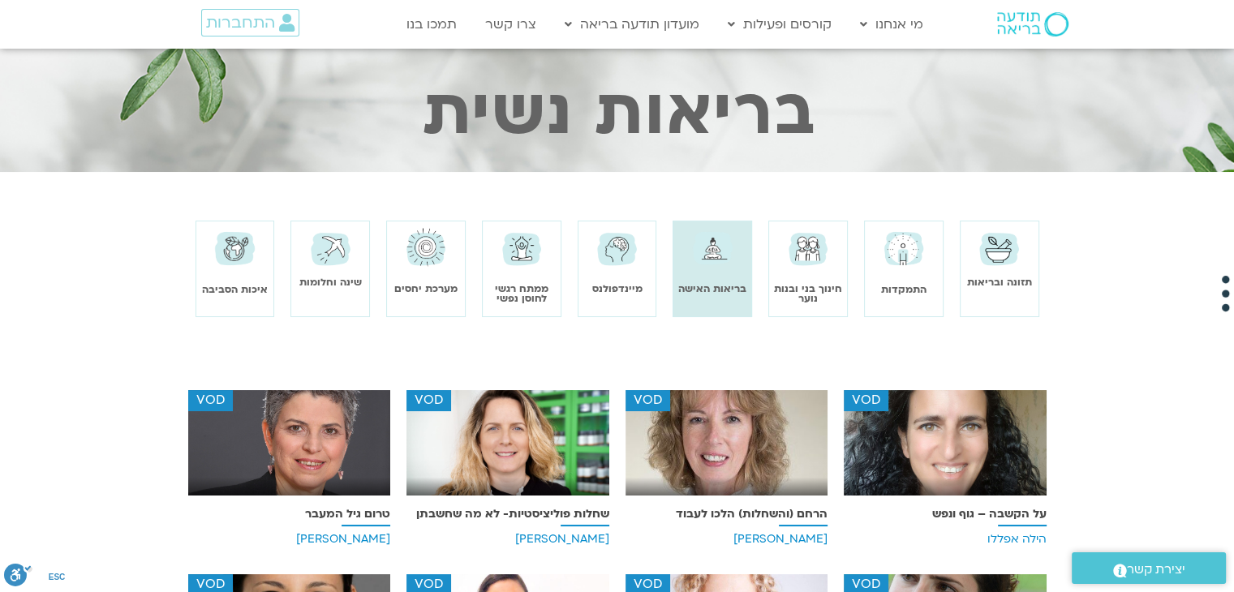
click at [794, 189] on div "בריאות נשית תזונה ובריאות התמקדות חינוך בני ובנות נוער בריאות האישה מיינדפולנס …" at bounding box center [617, 513] width 1234 height 928
click at [428, 251] on img at bounding box center [426, 247] width 46 height 45
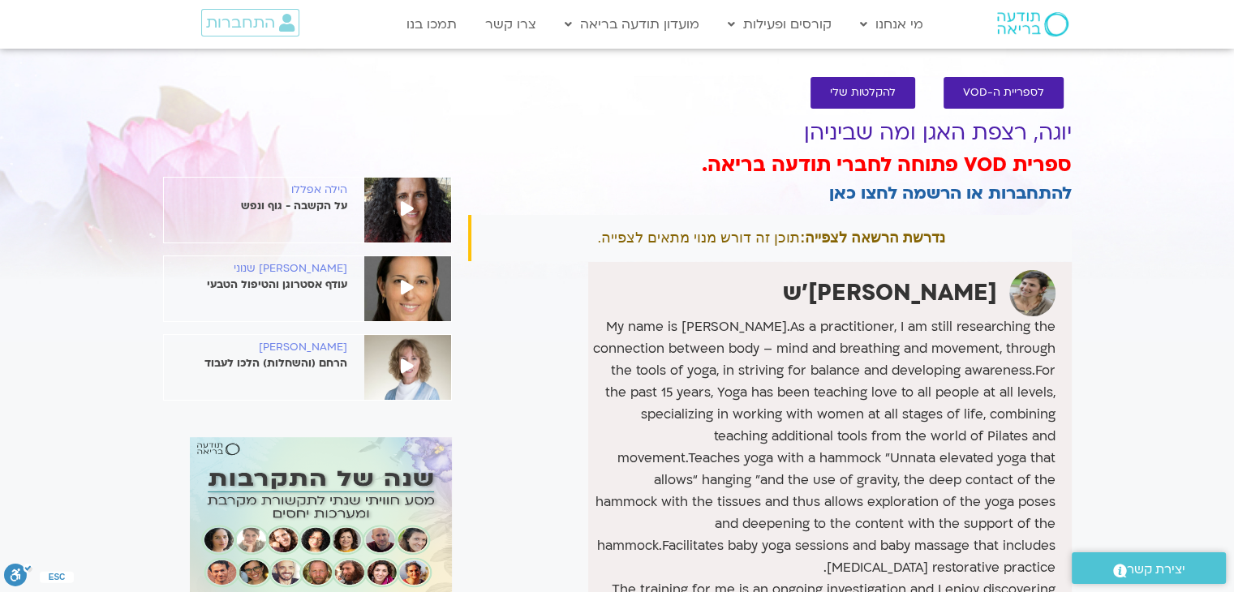
click at [850, 84] on link "להקלטות שלי" at bounding box center [862, 93] width 105 height 32
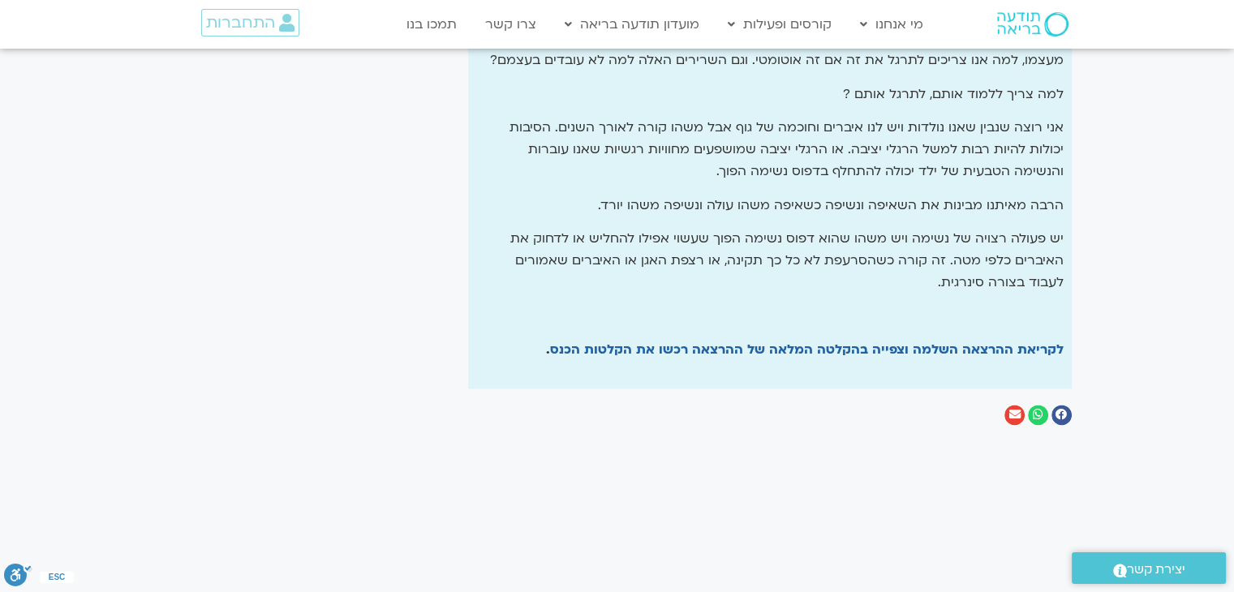
scroll to position [2219, 0]
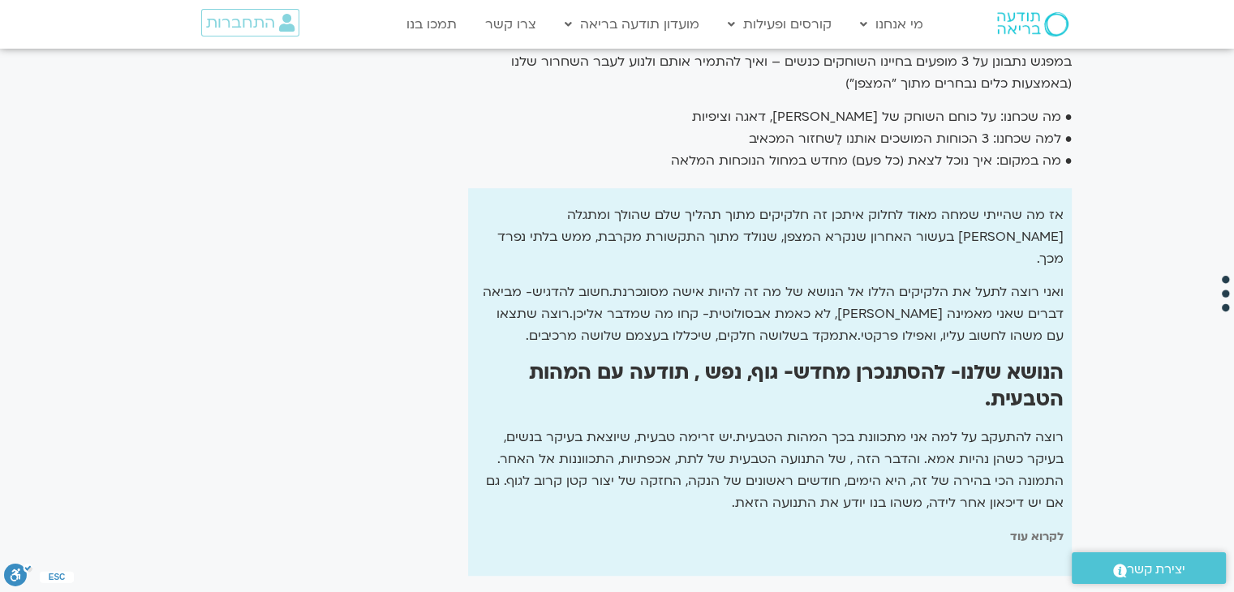
scroll to position [1084, 0]
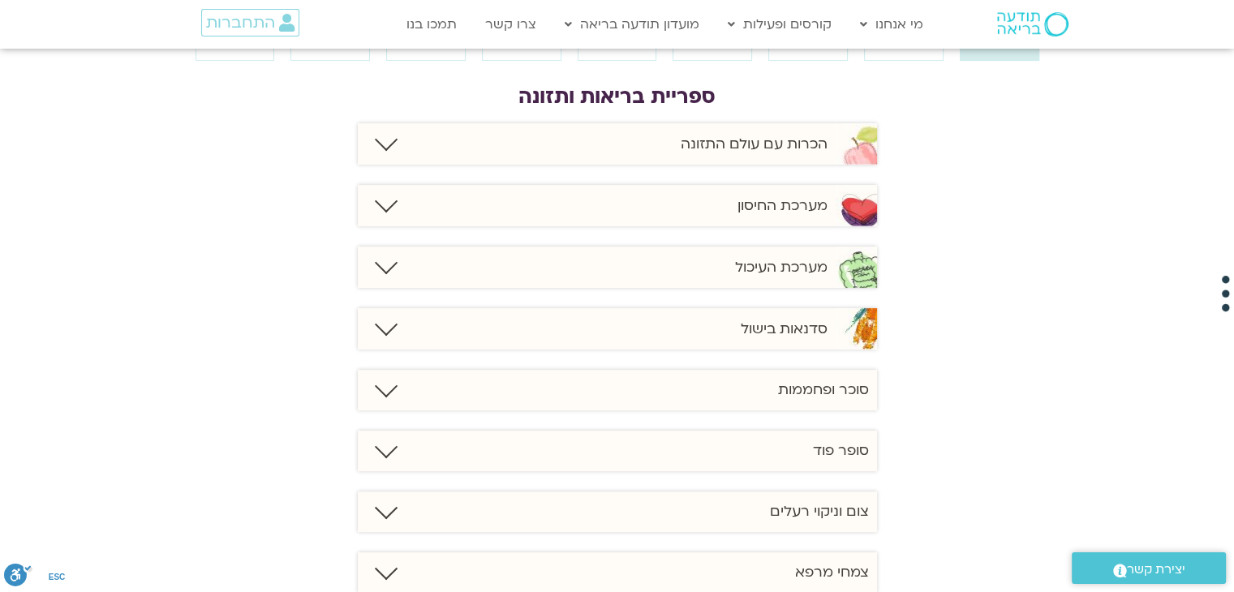
scroll to position [311, 0]
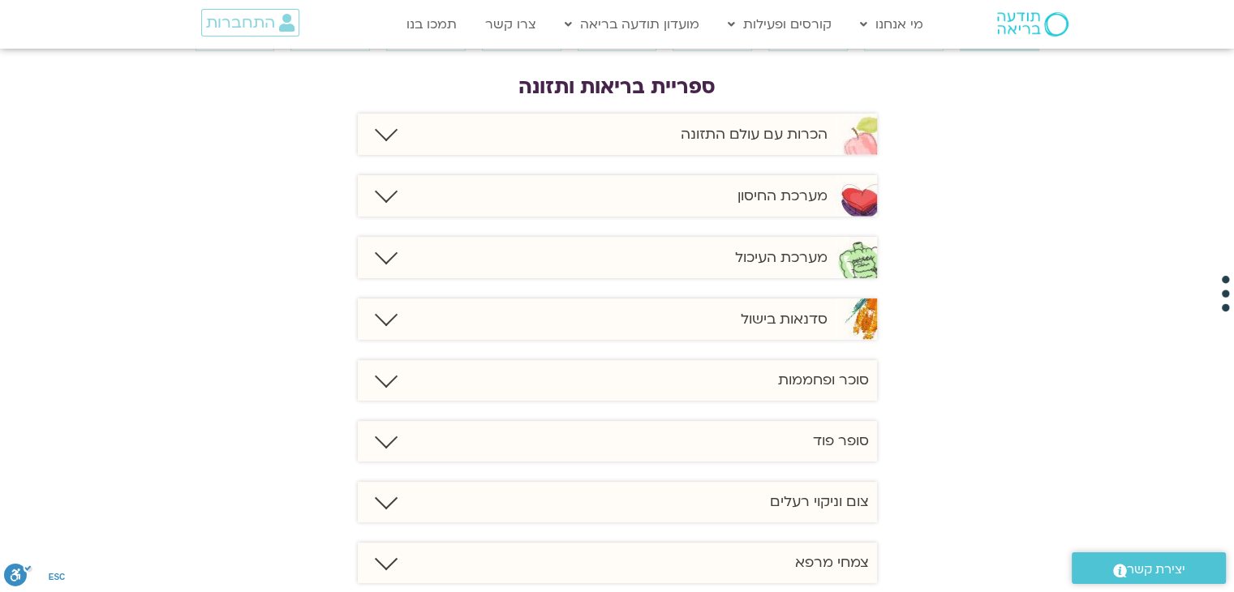
click at [609, 312] on div "סדנאות בישול" at bounding box center [617, 318] width 519 height 41
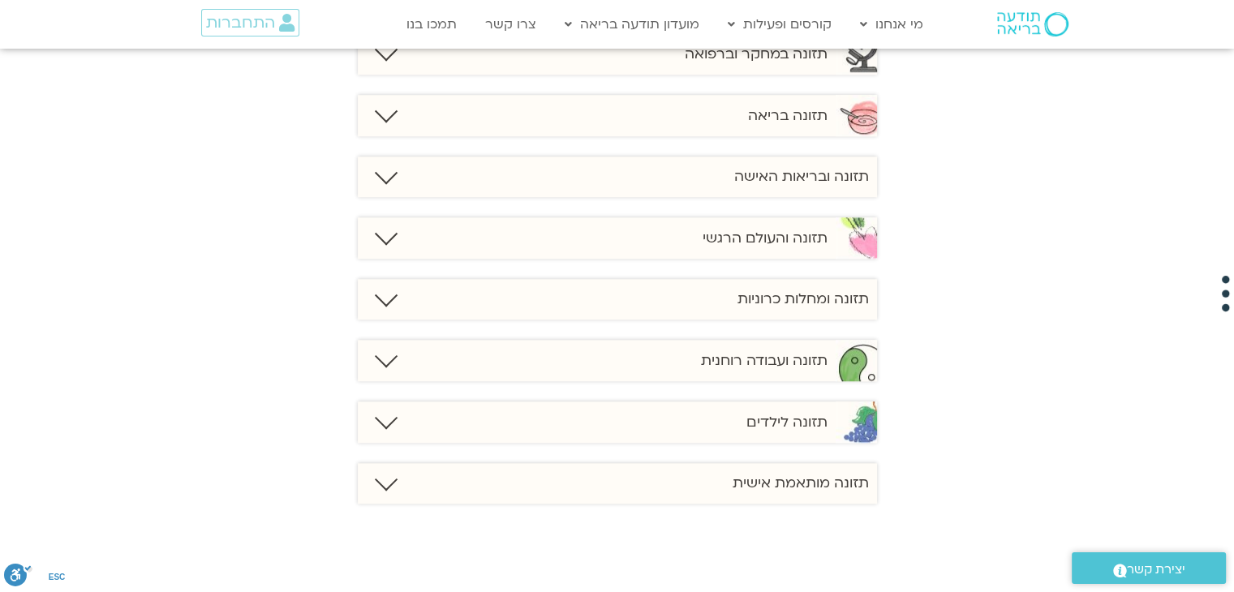
scroll to position [1488, 0]
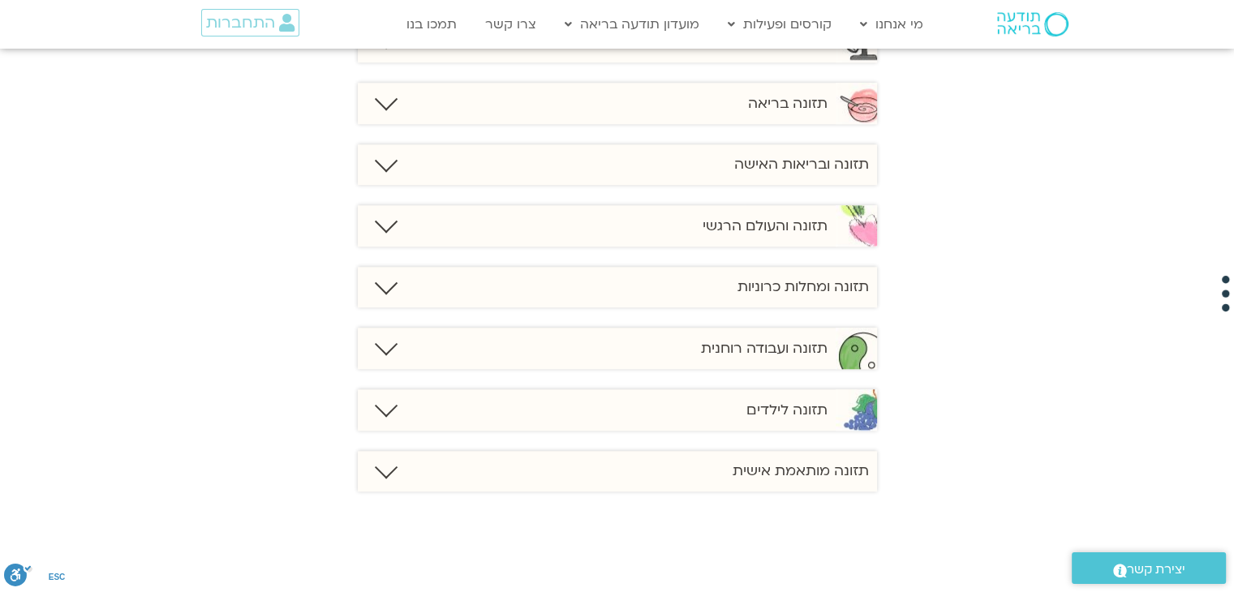
click at [758, 419] on div "תזונה לילדים" at bounding box center [617, 409] width 519 height 41
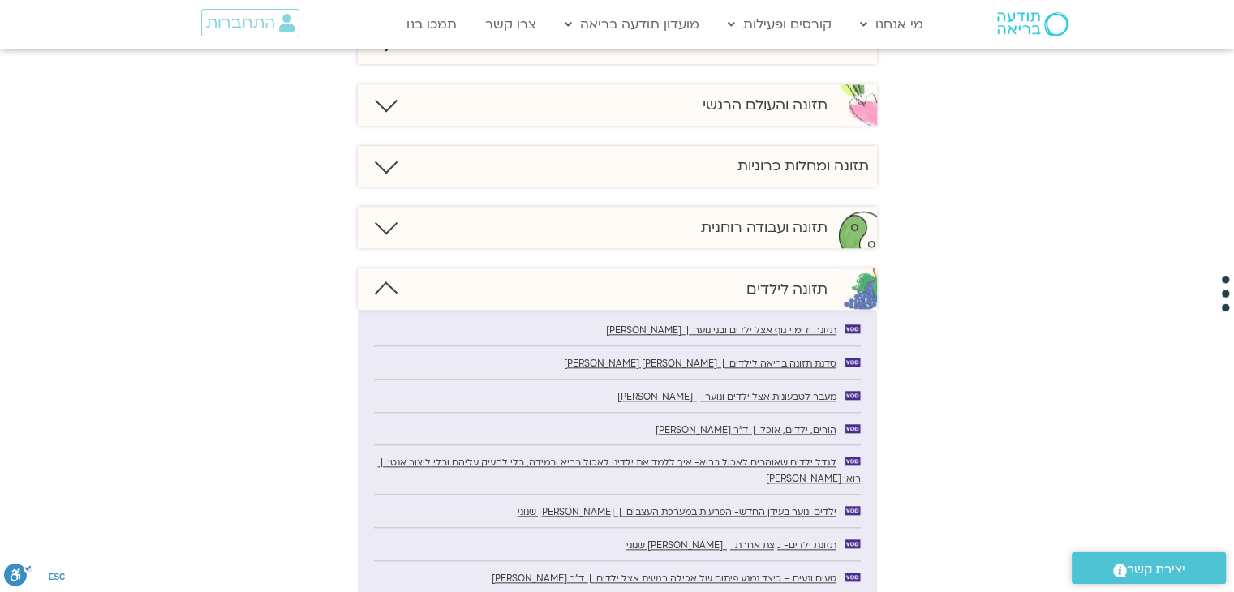
scroll to position [1819, 0]
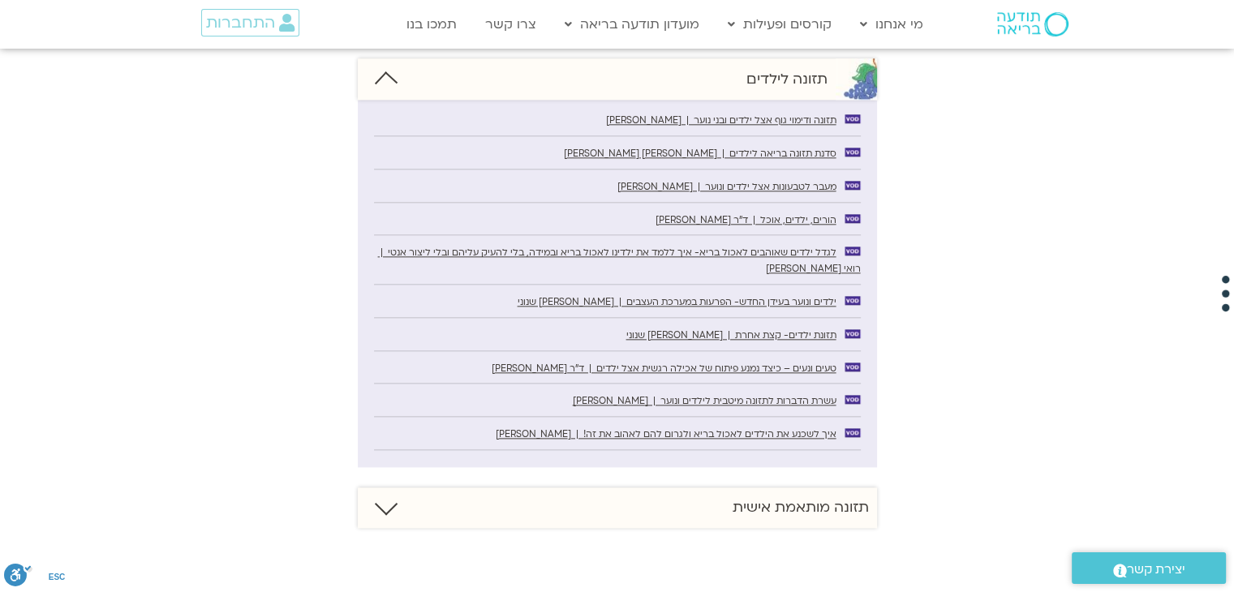
click at [704, 294] on link "ילדים ונוער בעידן החדש- הפרעות במערכת העצבים | [PERSON_NAME] שנוני" at bounding box center [617, 302] width 487 height 16
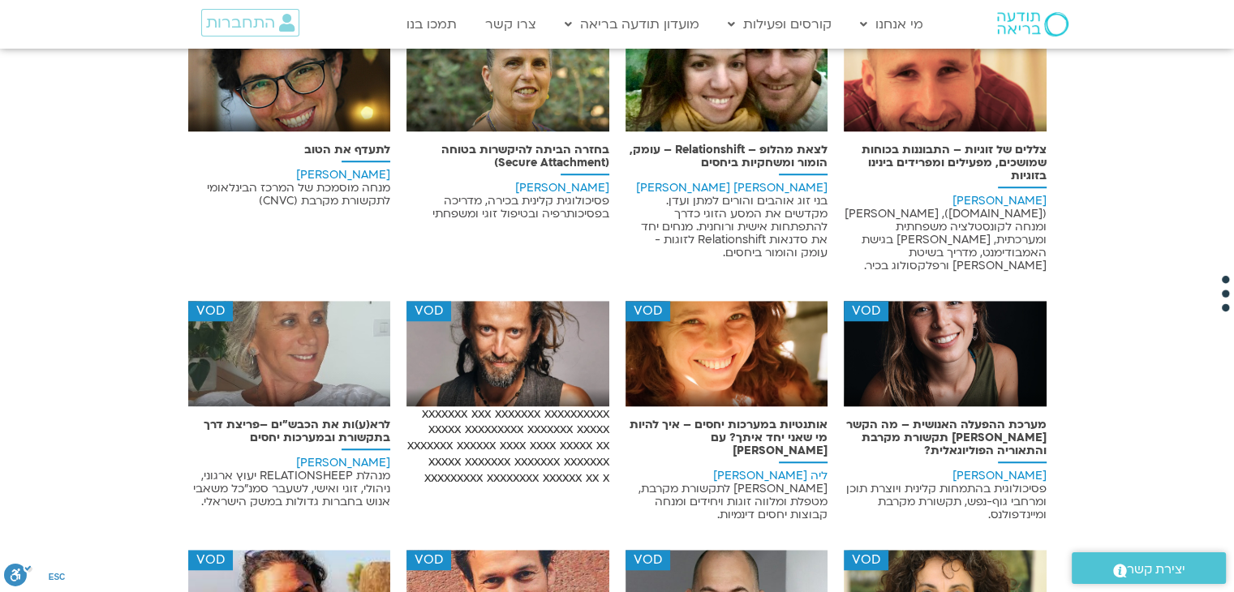
scroll to position [1234, 0]
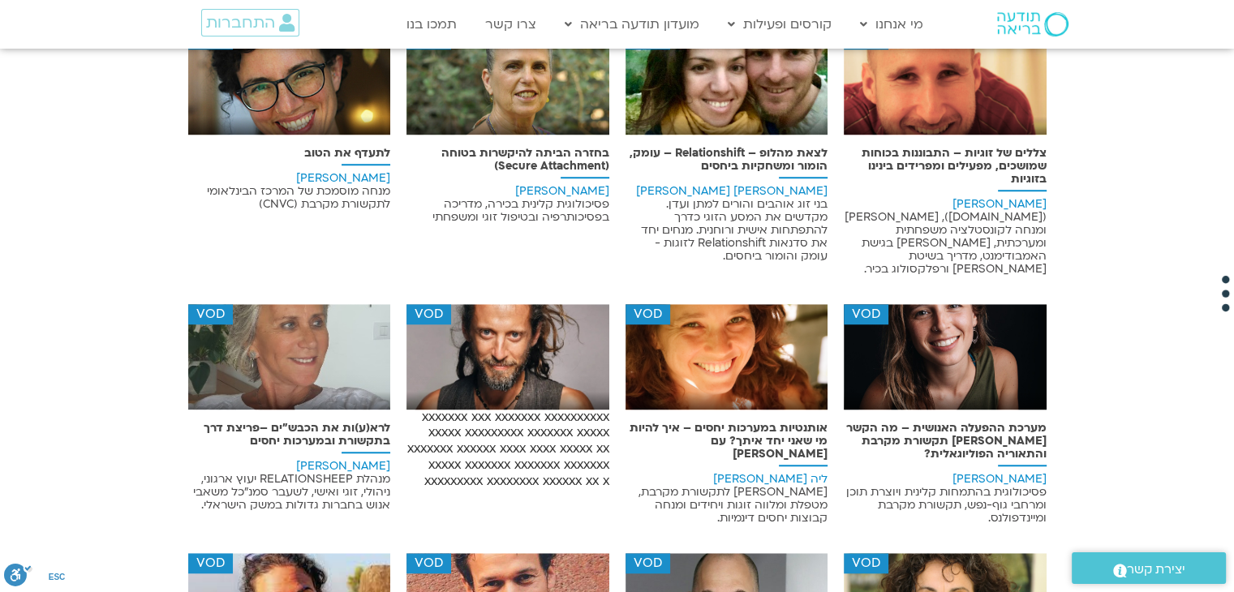
click at [359, 183] on span "מנחה מוסמכת של המרכז הבינלאומי לתקשורת מקרבת (CNVC)" at bounding box center [298, 197] width 183 height 28
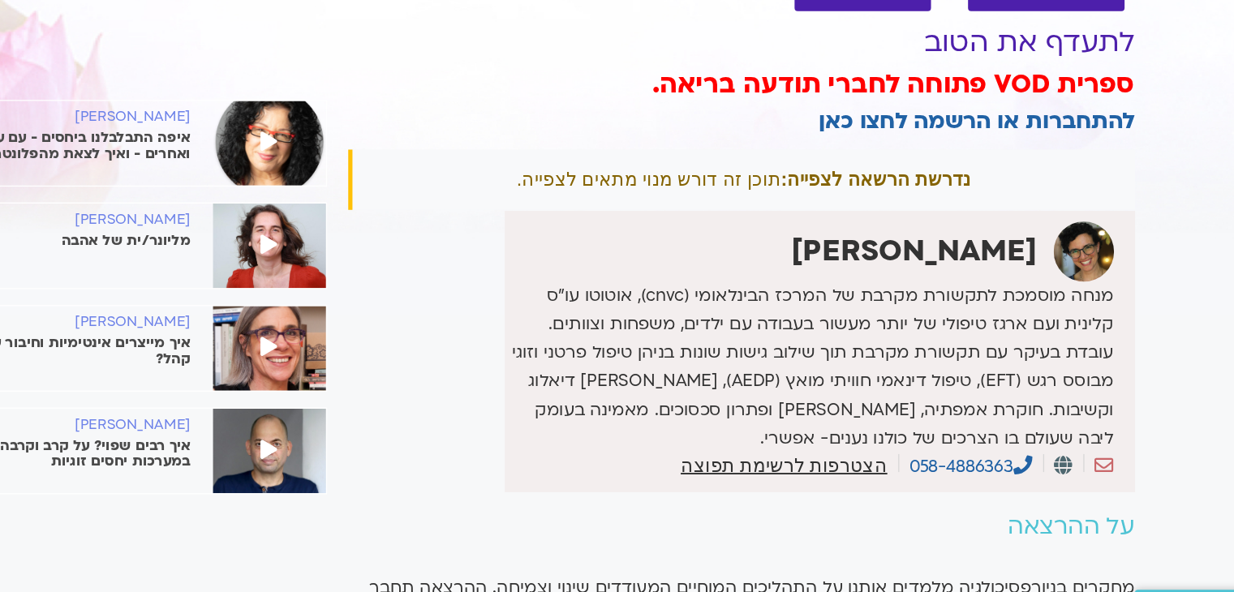
click at [884, 407] on p "מנחה מוסמכת לתקשורת מקרבת של המרכז הבינלאומי (cnvc), אוטוטו עו”ס קלינית ועם ארג…" at bounding box center [823, 381] width 462 height 131
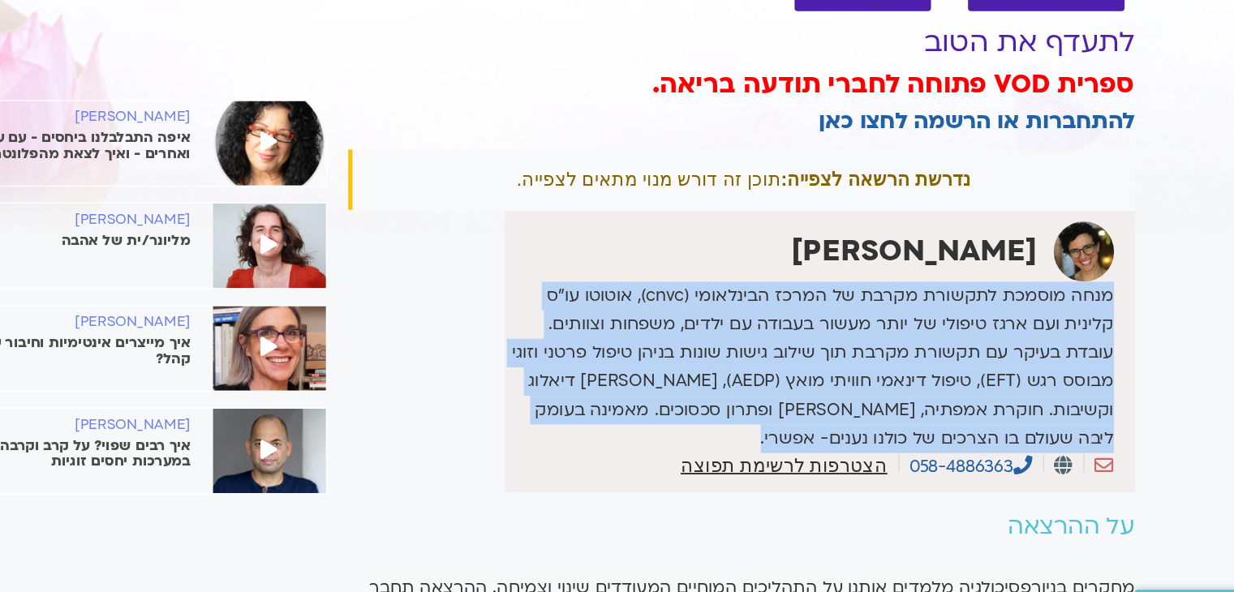
click at [884, 407] on p "מנחה מוסמכת לתקשורת מקרבת של המרכז הבינלאומי (cnvc), אוטוטו עו”ס קלינית ועם ארג…" at bounding box center [823, 381] width 462 height 131
